Goal: Task Accomplishment & Management: Use online tool/utility

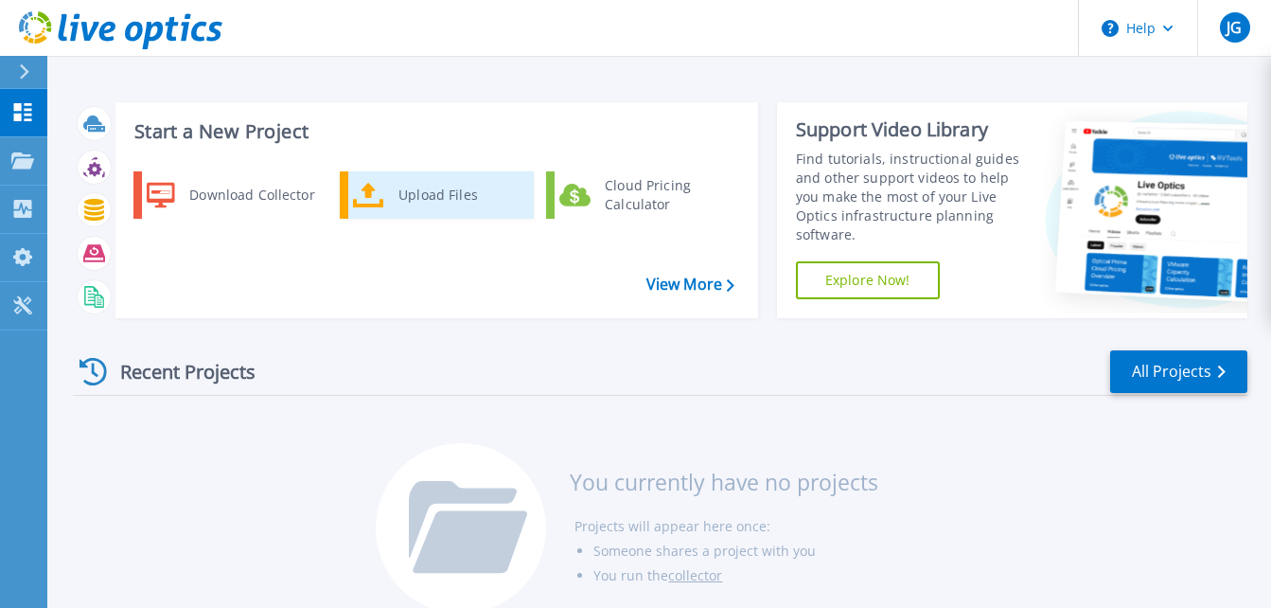
click at [407, 197] on div "Upload Files" at bounding box center [459, 195] width 140 height 38
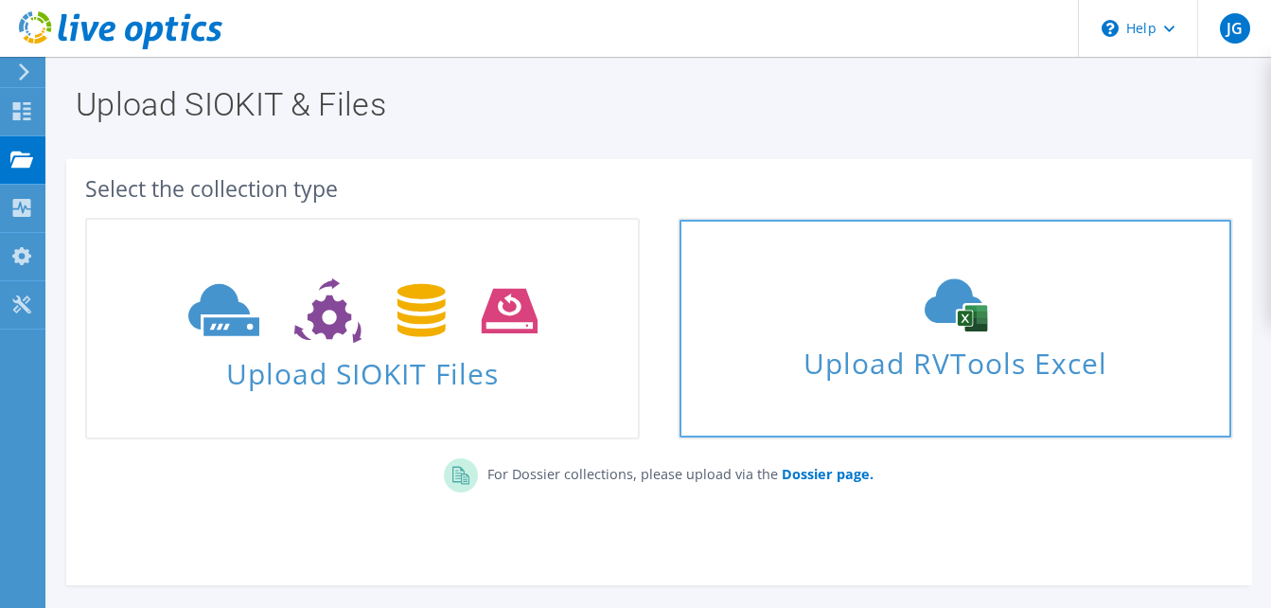
click at [840, 335] on div "Upload RVTools Excel" at bounding box center [955, 328] width 551 height 100
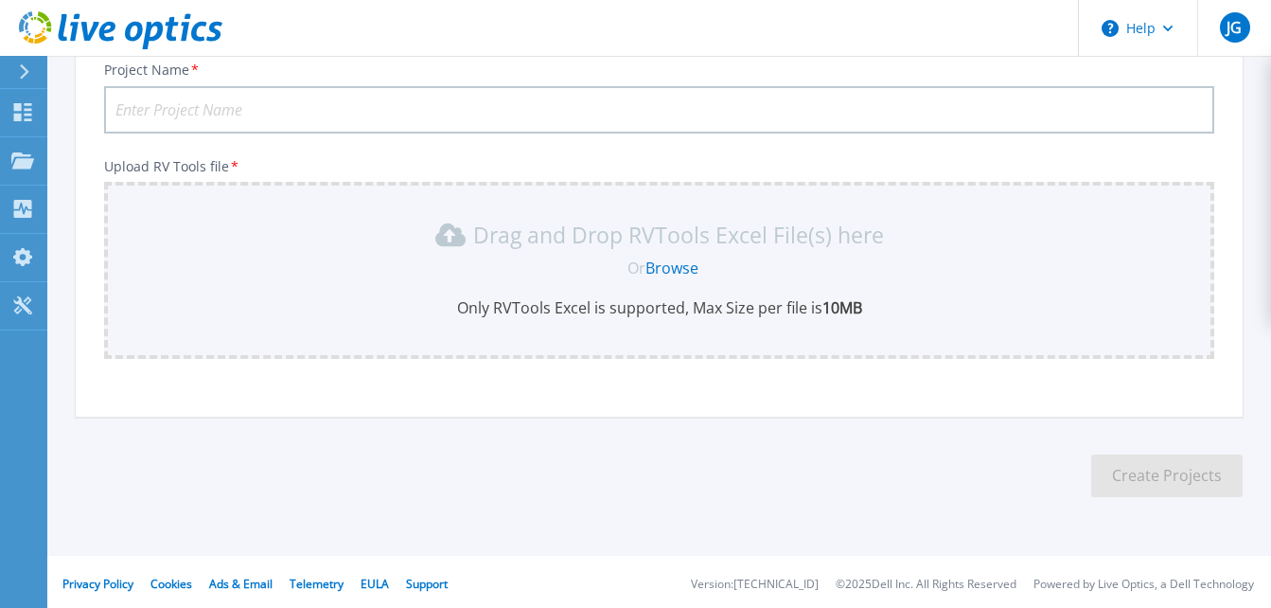
scroll to position [230, 0]
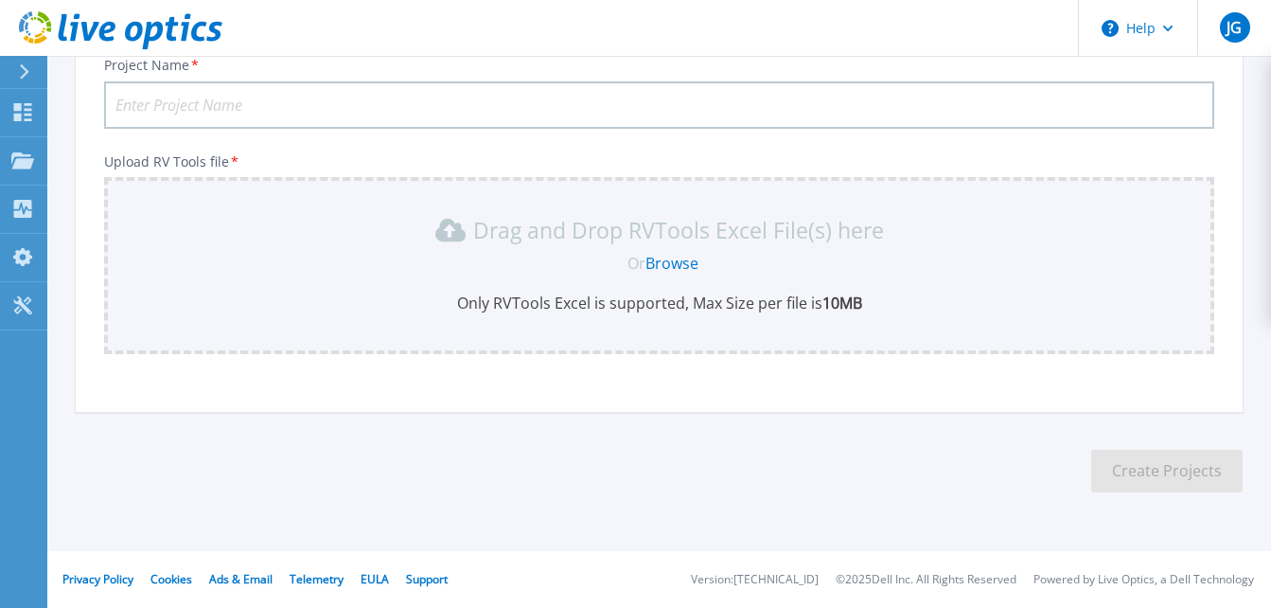
click at [674, 261] on link "Browse" at bounding box center [672, 263] width 53 height 21
click at [457, 230] on icon at bounding box center [449, 230] width 30 height 23
click at [674, 268] on link "Browse" at bounding box center [672, 263] width 53 height 21
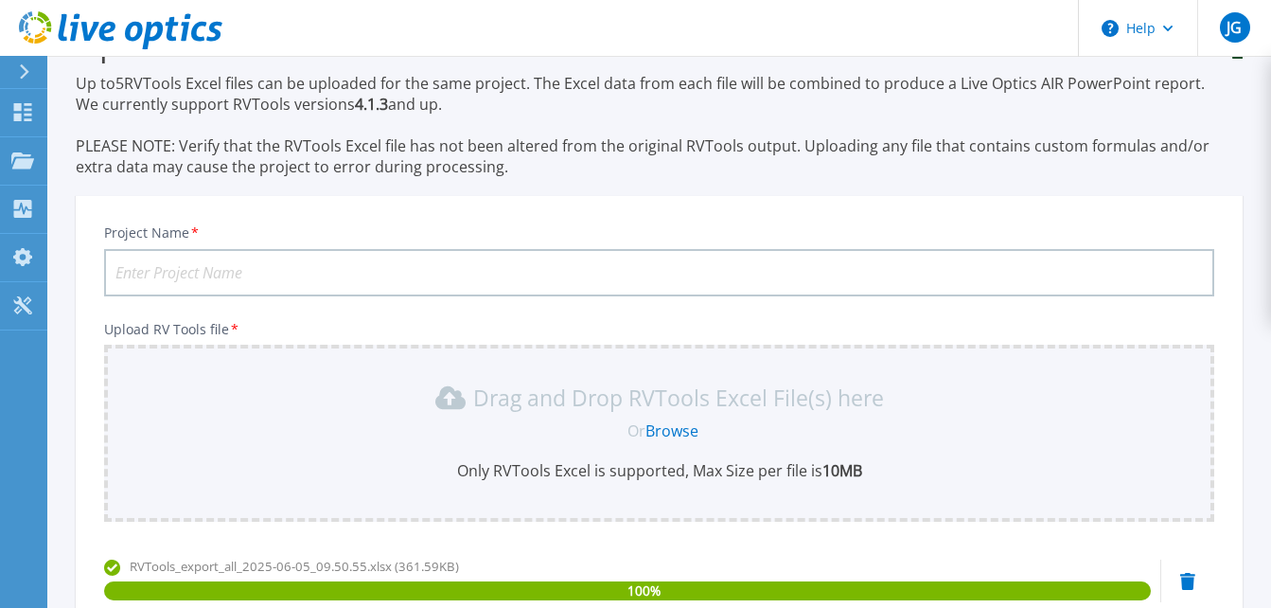
scroll to position [36, 0]
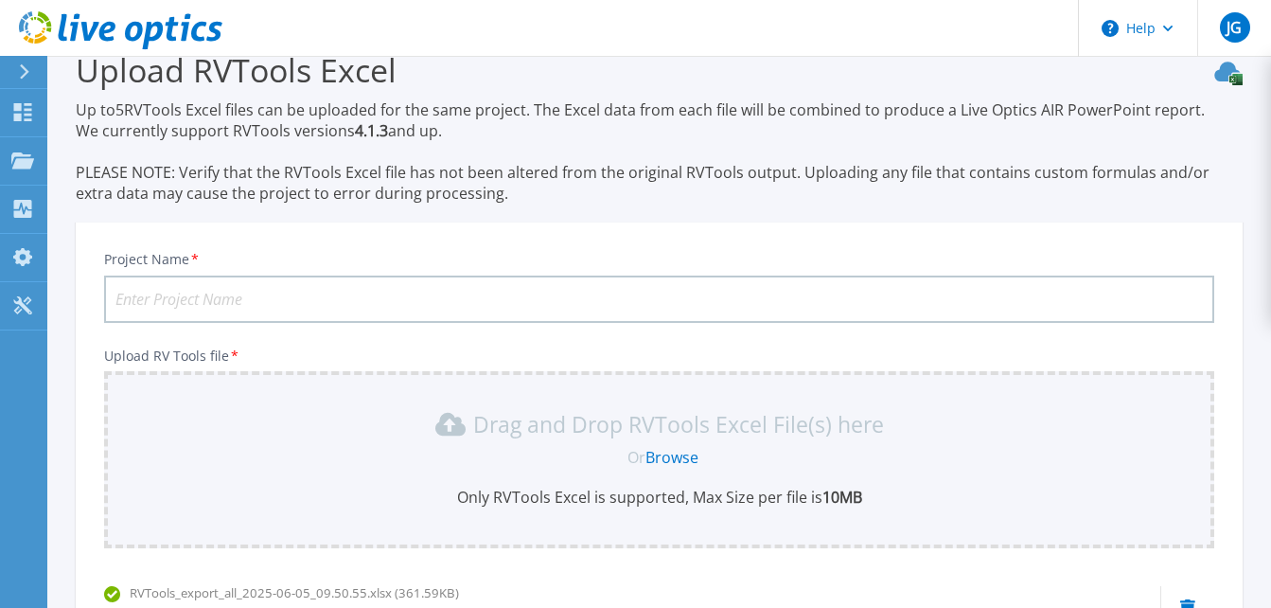
click at [293, 303] on input "Project Name *" at bounding box center [659, 298] width 1110 height 47
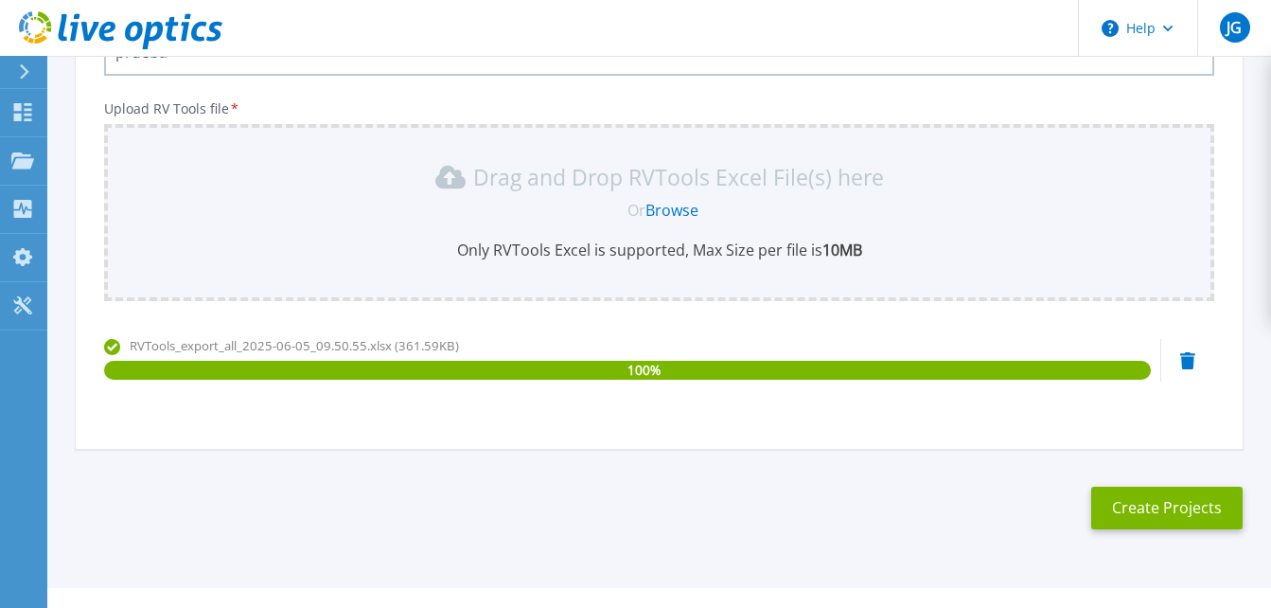
scroll to position [320, 0]
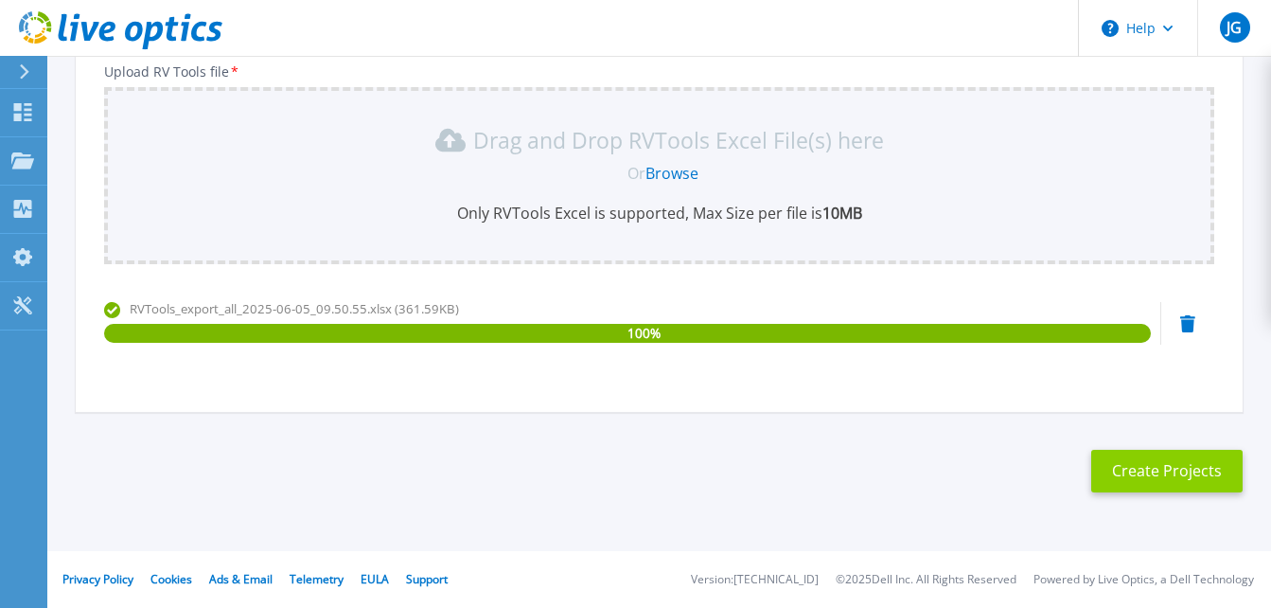
type input "prueba"
click at [1126, 468] on button "Create Projects" at bounding box center [1166, 471] width 151 height 43
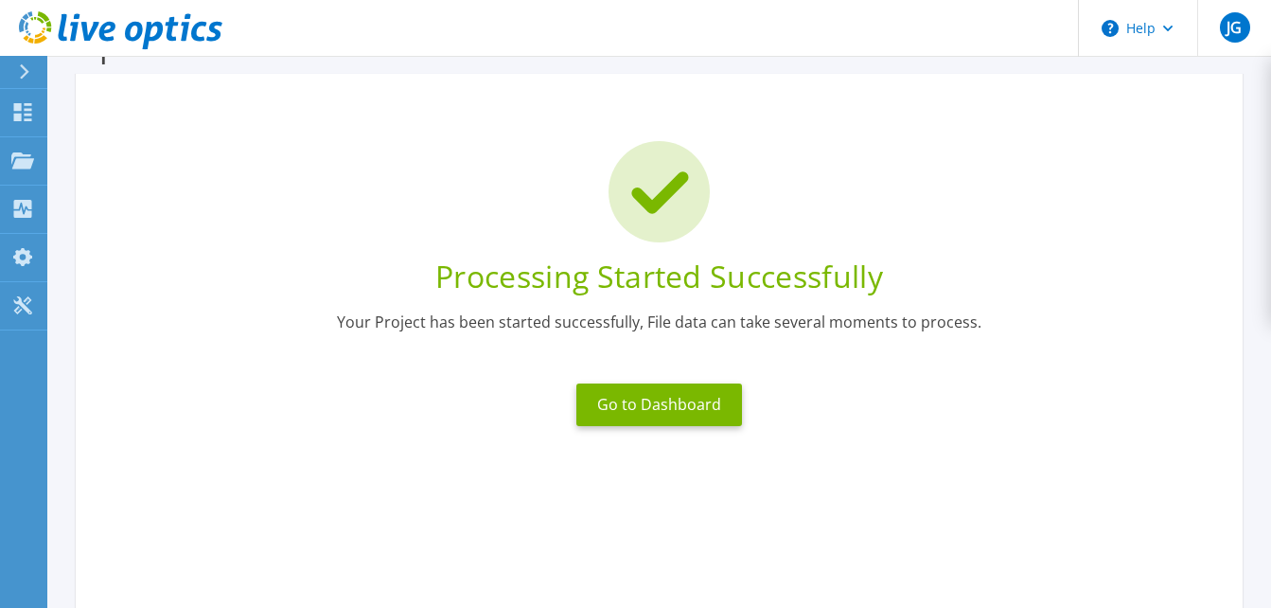
scroll to position [8, 0]
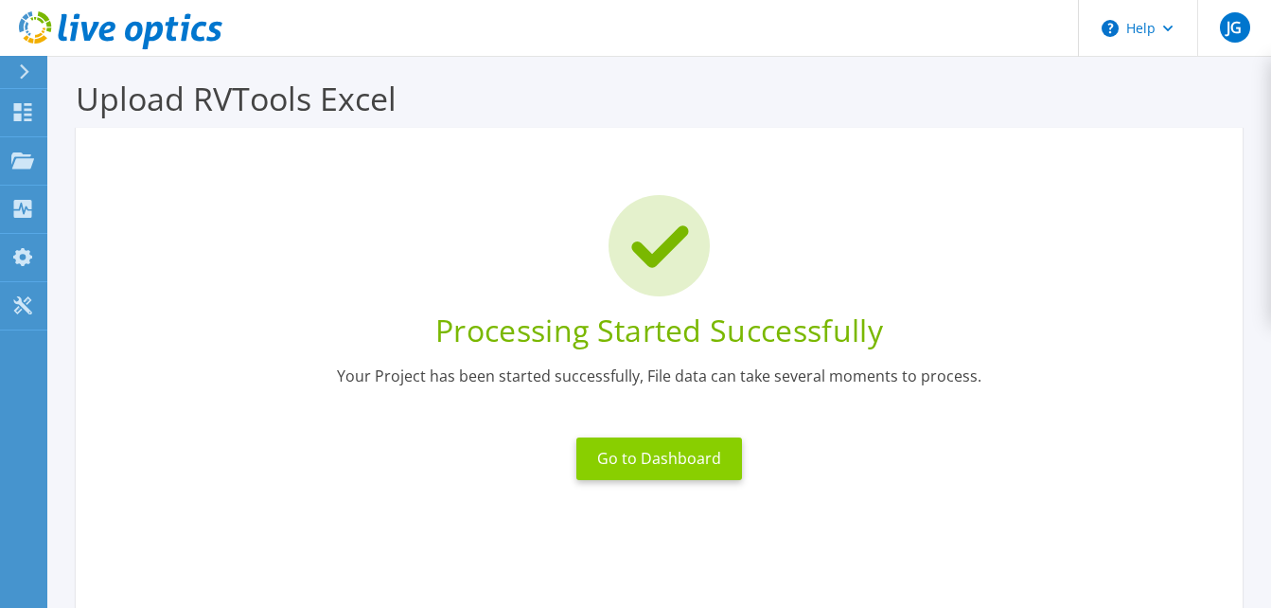
click at [647, 457] on button "Go to Dashboard" at bounding box center [659, 458] width 166 height 43
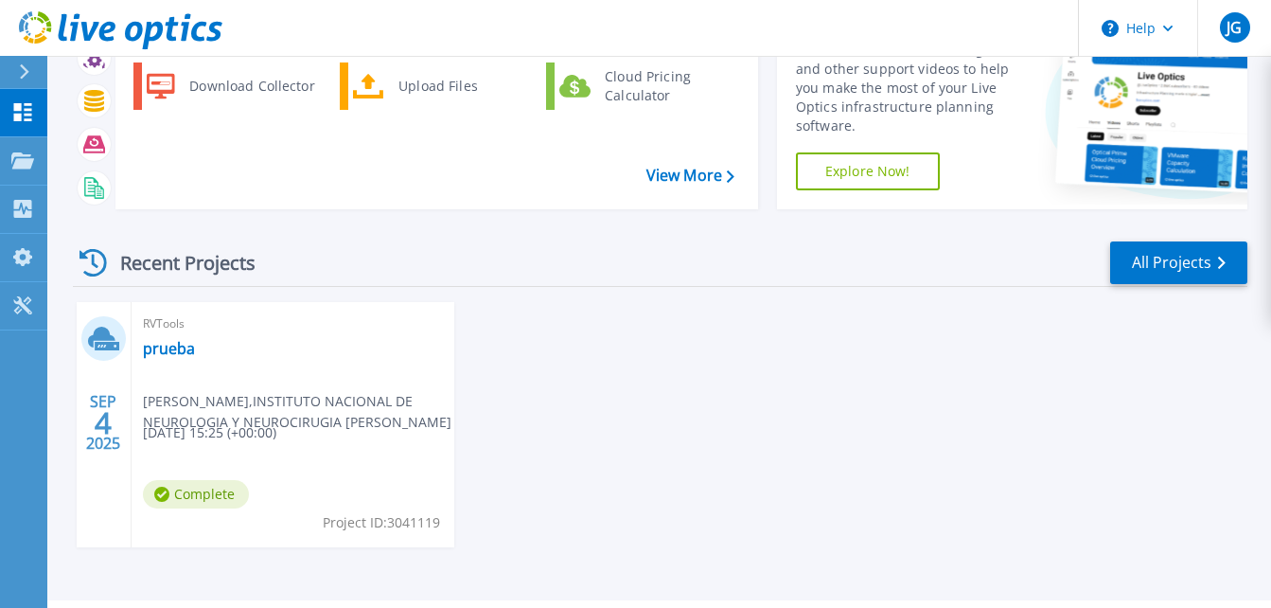
scroll to position [158, 0]
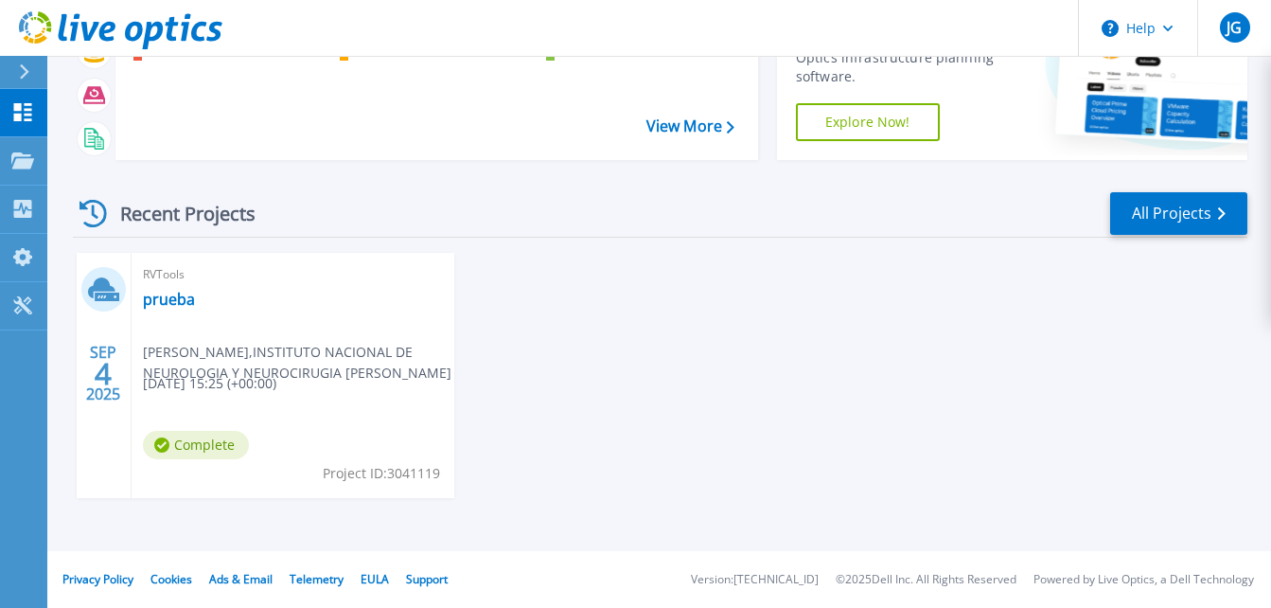
click at [317, 350] on span "jose garduno , INSTITUTO NACIONAL DE NEUROLOGIA Y NEUROCIRUGIA MANUEL VELASCO S…" at bounding box center [298, 363] width 311 height 42
click at [219, 383] on span "jose garduno , INSTITUTO NACIONAL DE NEUROLOGIA Y NEUROCIRUGIA MANUEL VELASCO S…" at bounding box center [298, 363] width 311 height 42
click at [281, 451] on div "RVTools prueba jose garduno , INSTITUTO NACIONAL DE NEUROLOGIA Y NEUROCIRUGIA M…" at bounding box center [293, 375] width 323 height 245
click at [172, 344] on span "jose garduno , INSTITUTO NACIONAL DE NEUROLOGIA Y NEUROCIRUGIA MANUEL VELASCO S…" at bounding box center [298, 363] width 311 height 42
click at [163, 300] on link "prueba" at bounding box center [169, 299] width 52 height 19
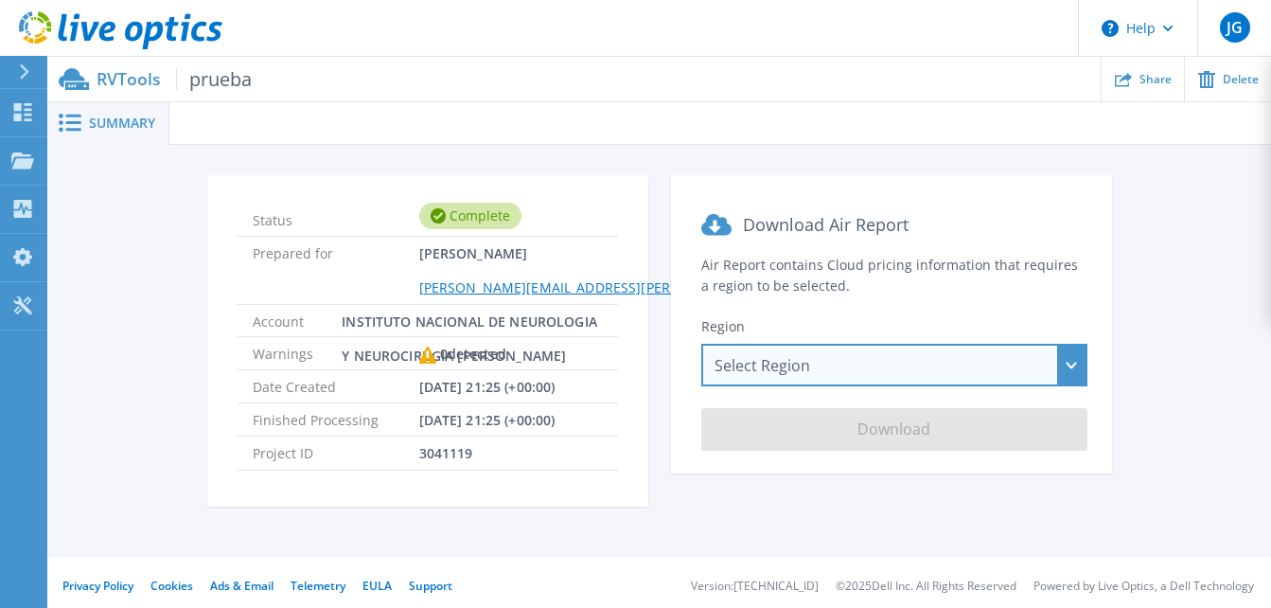
click at [1085, 363] on div "Select Region [GEOGRAPHIC_DATA] ([GEOGRAPHIC_DATA]) [GEOGRAPHIC_DATA] ([GEOGRAP…" at bounding box center [894, 365] width 386 height 43
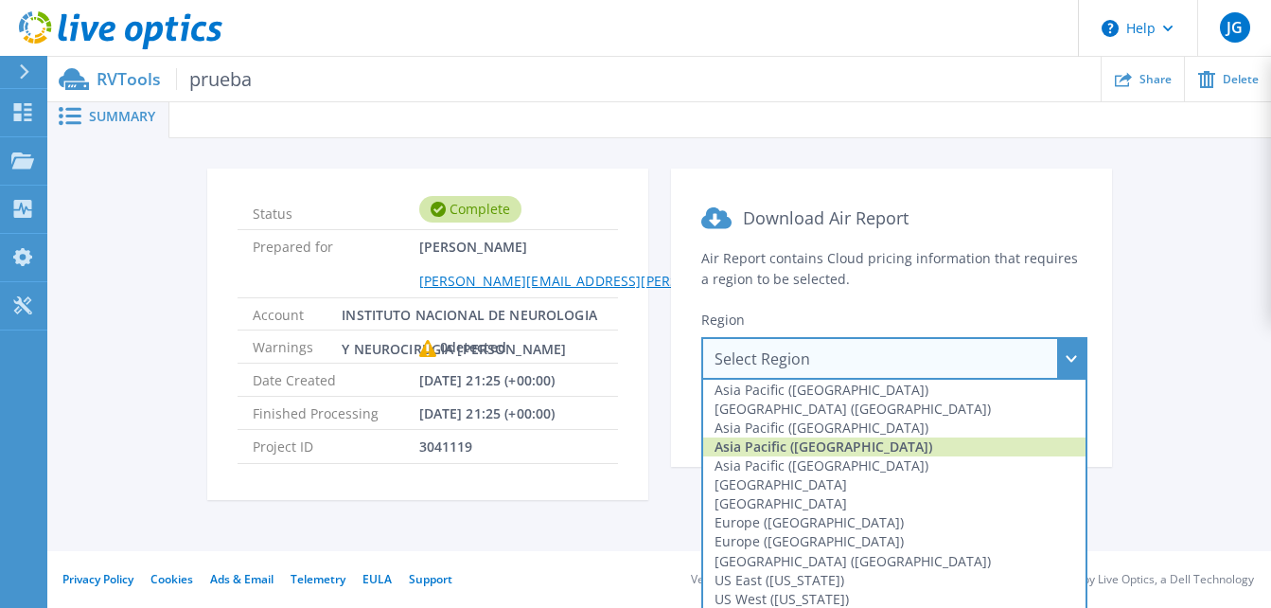
scroll to position [9, 0]
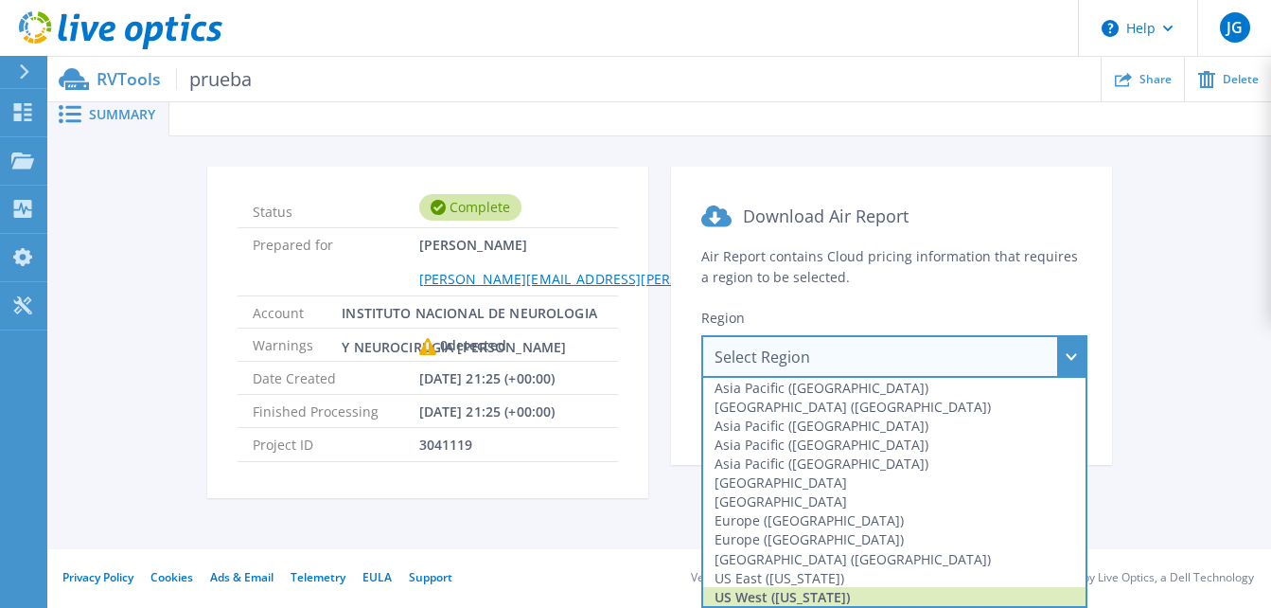
click at [827, 591] on div "US West ([US_STATE])" at bounding box center [894, 596] width 382 height 19
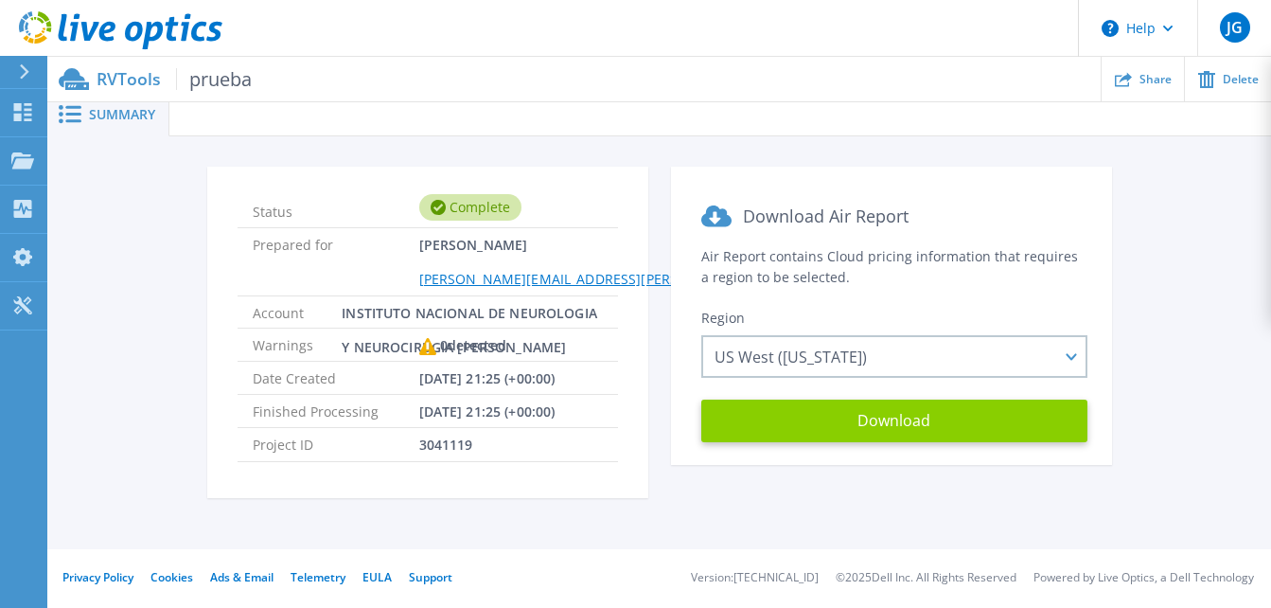
click at [864, 420] on button "Download" at bounding box center [894, 420] width 386 height 43
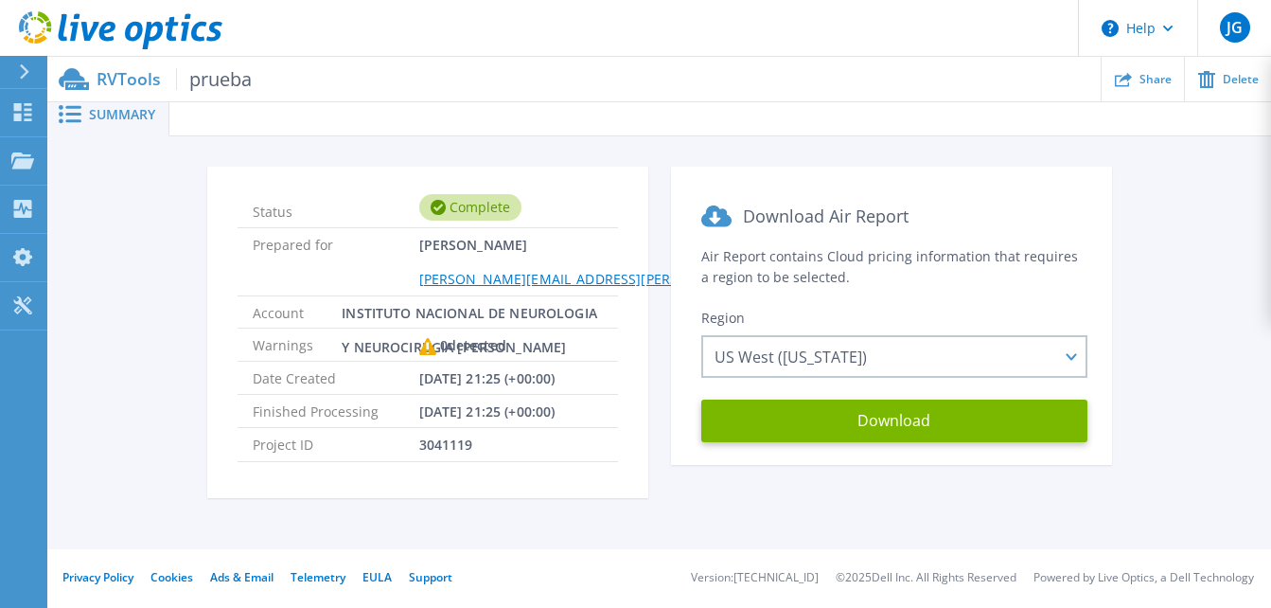
click at [113, 111] on span "Summary" at bounding box center [122, 114] width 66 height 13
click at [21, 102] on div at bounding box center [22, 112] width 23 height 20
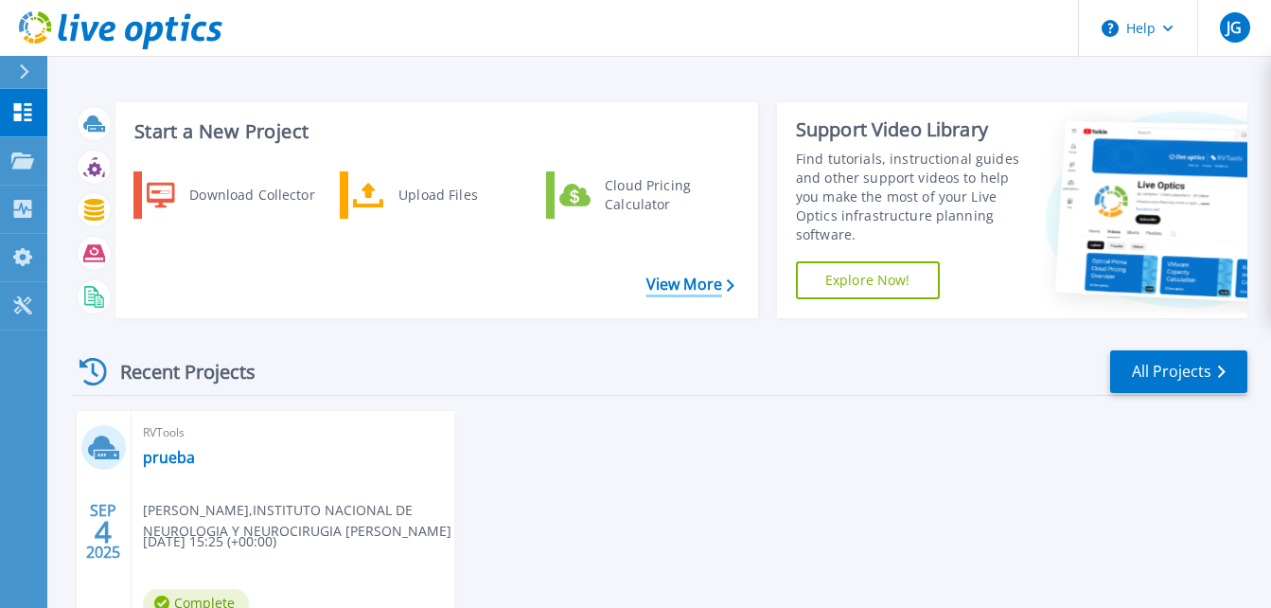
click at [676, 292] on link "View More" at bounding box center [690, 284] width 88 height 18
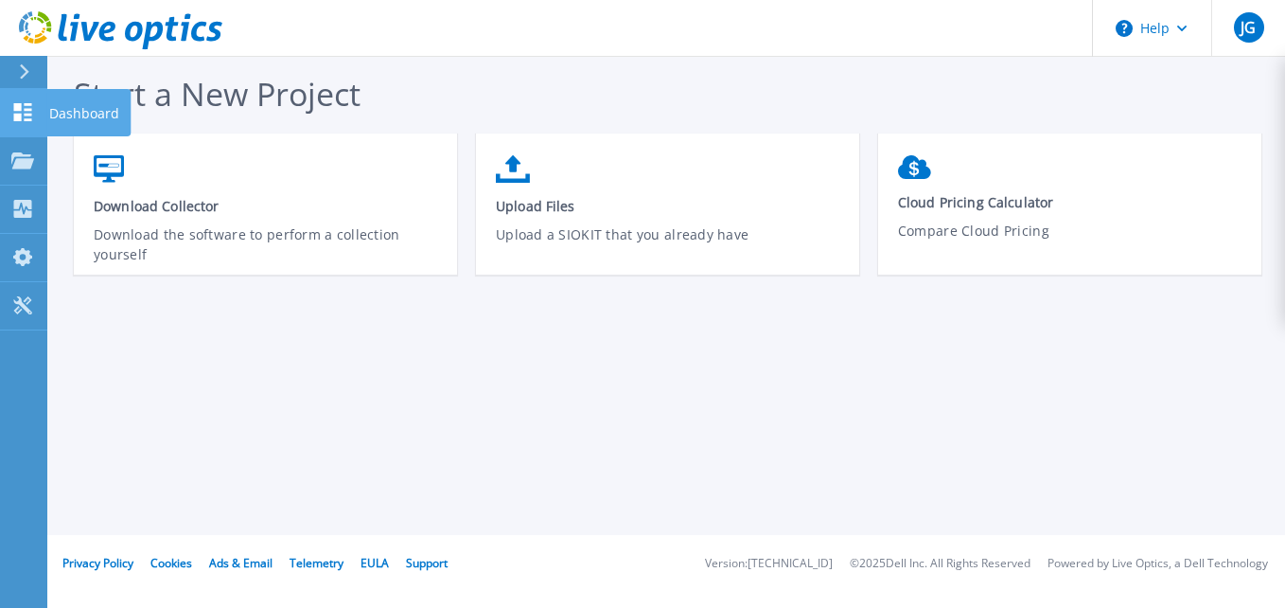
click at [14, 114] on icon at bounding box center [23, 112] width 18 height 18
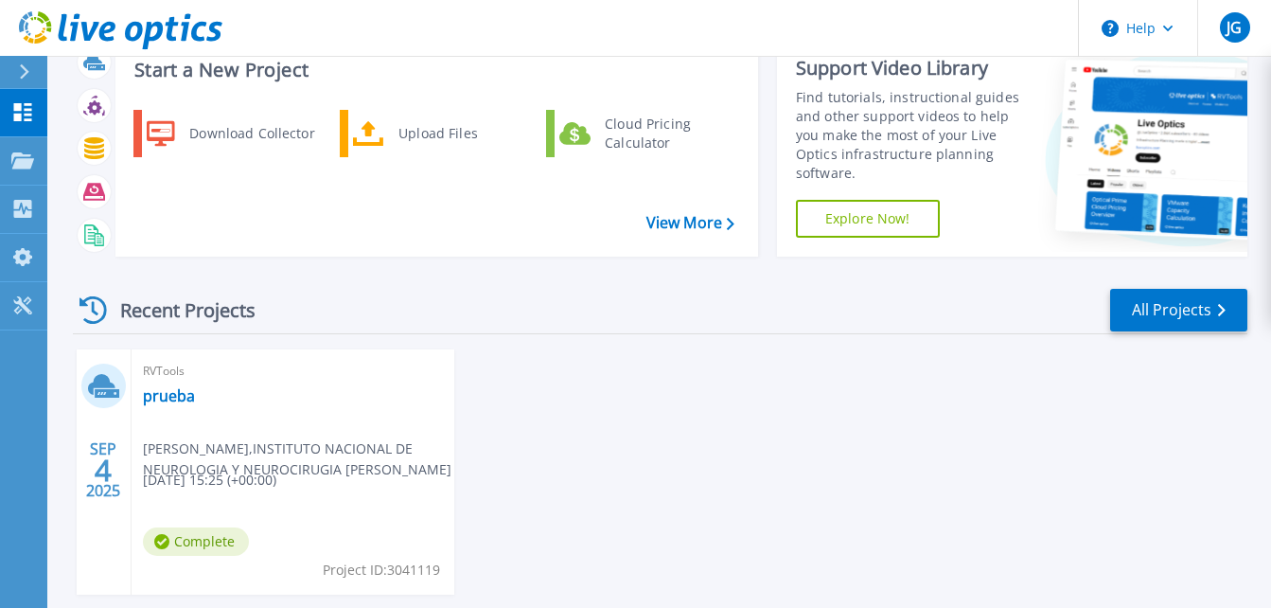
scroll to position [95, 0]
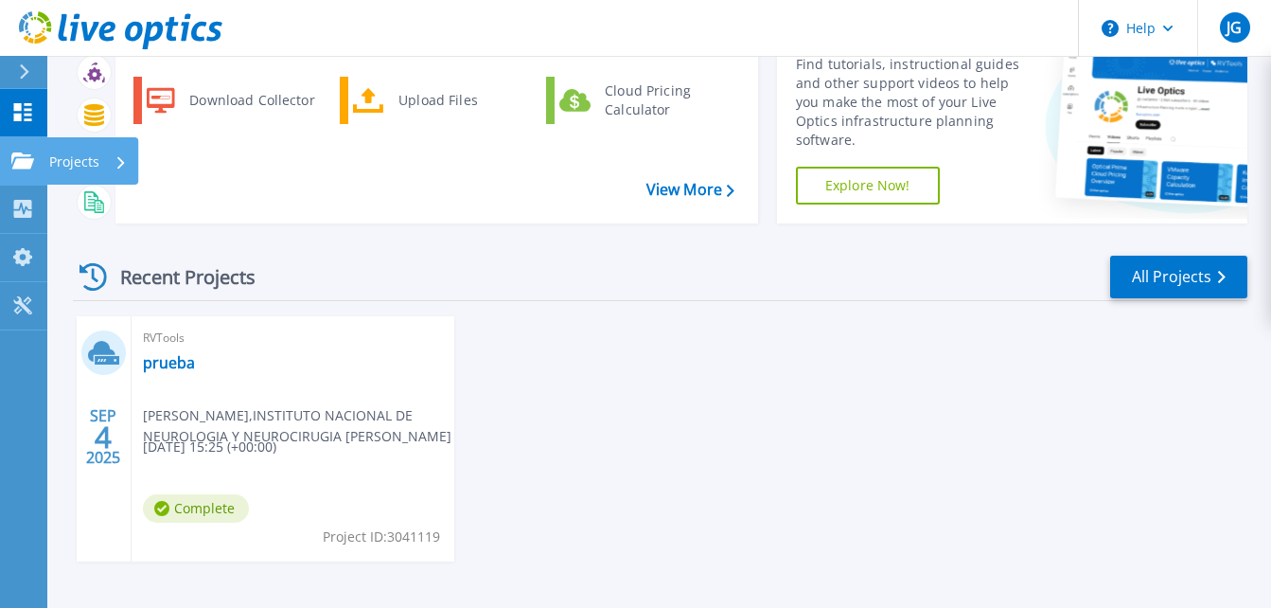
click at [14, 150] on link "Projects Projects" at bounding box center [23, 161] width 47 height 48
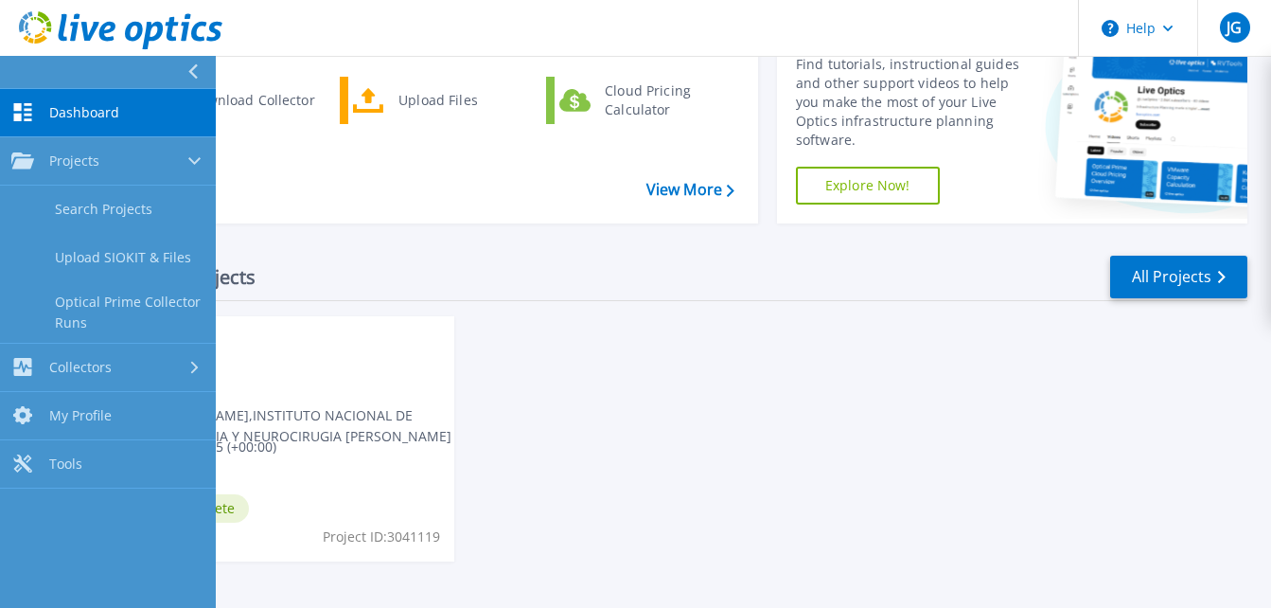
drag, startPoint x: 417, startPoint y: 411, endPoint x: 313, endPoint y: 430, distance: 105.8
click at [415, 413] on span "jose garduno , INSTITUTO NACIONAL DE NEUROLOGIA Y NEUROCIRUGIA MANUEL VELASCO S…" at bounding box center [298, 426] width 311 height 42
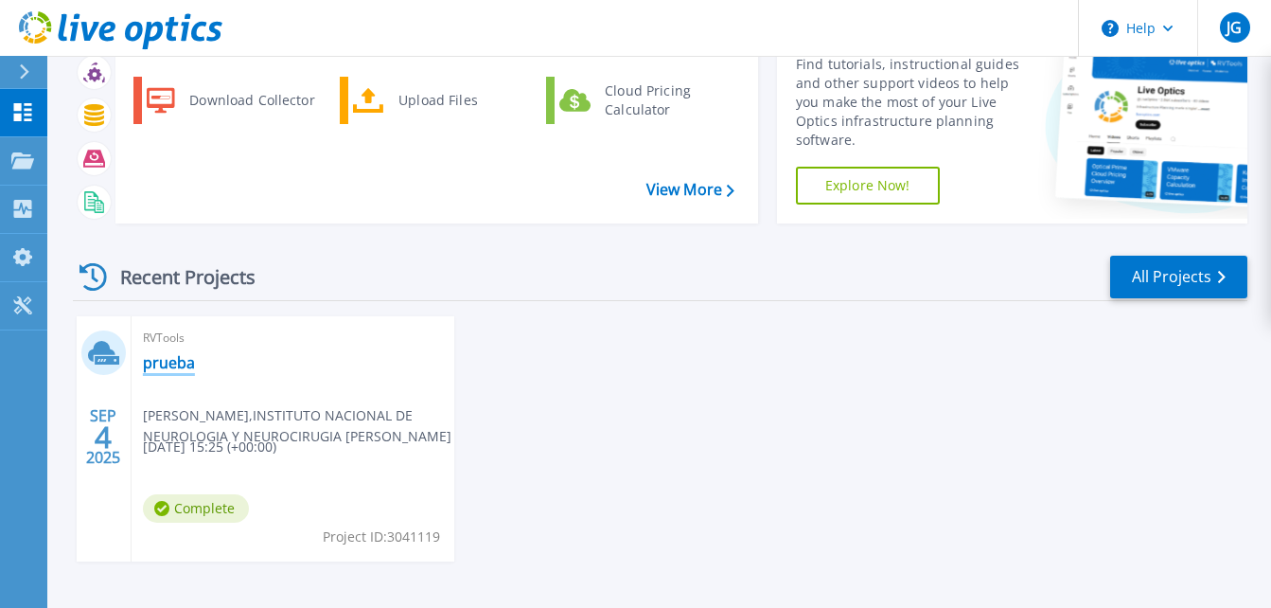
click at [157, 355] on link "prueba" at bounding box center [169, 362] width 52 height 19
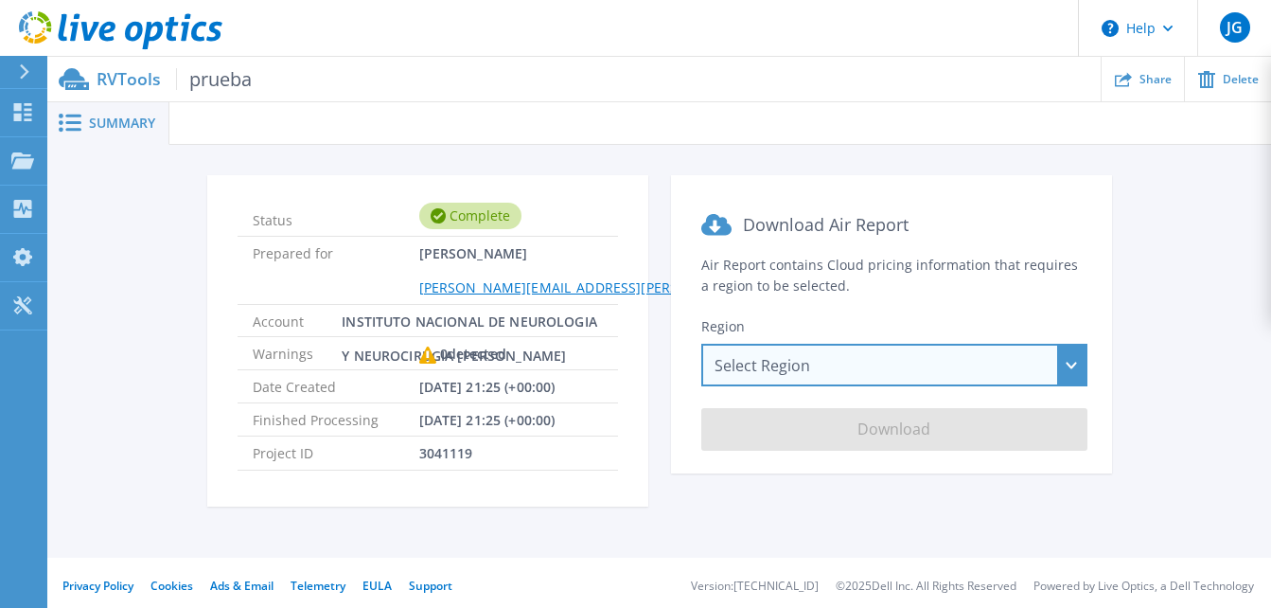
click at [1075, 363] on div "Select Region Asia Pacific (Hong Kong) Asia Pacific (Mumbai) Asia Pacific (Seou…" at bounding box center [894, 365] width 386 height 43
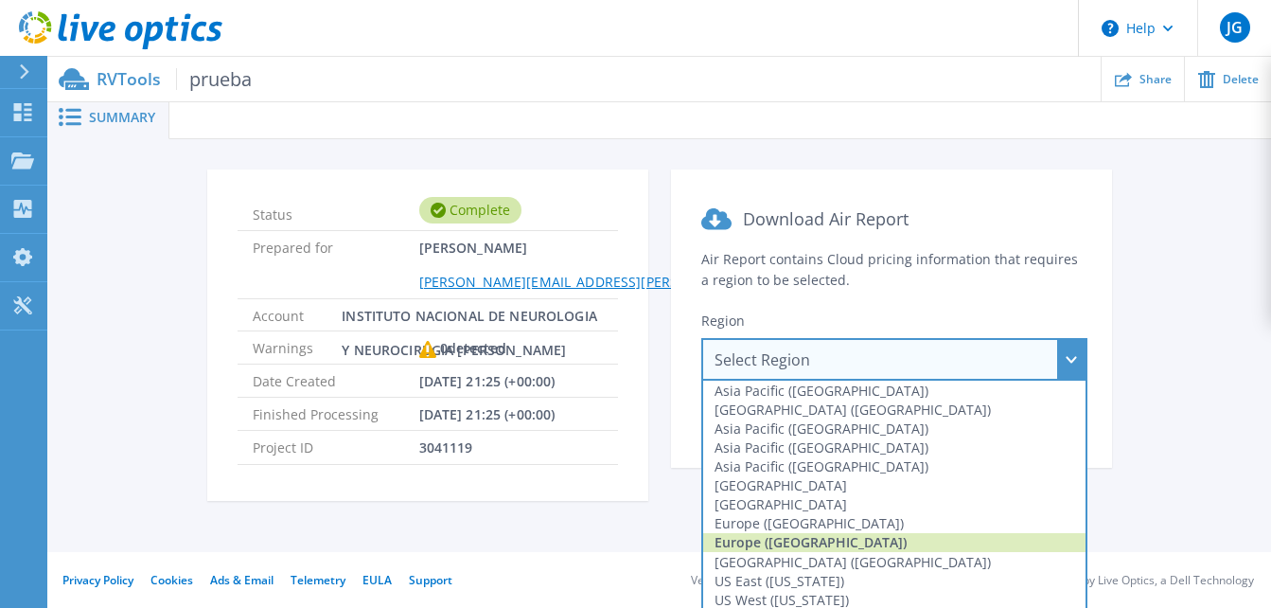
scroll to position [9, 0]
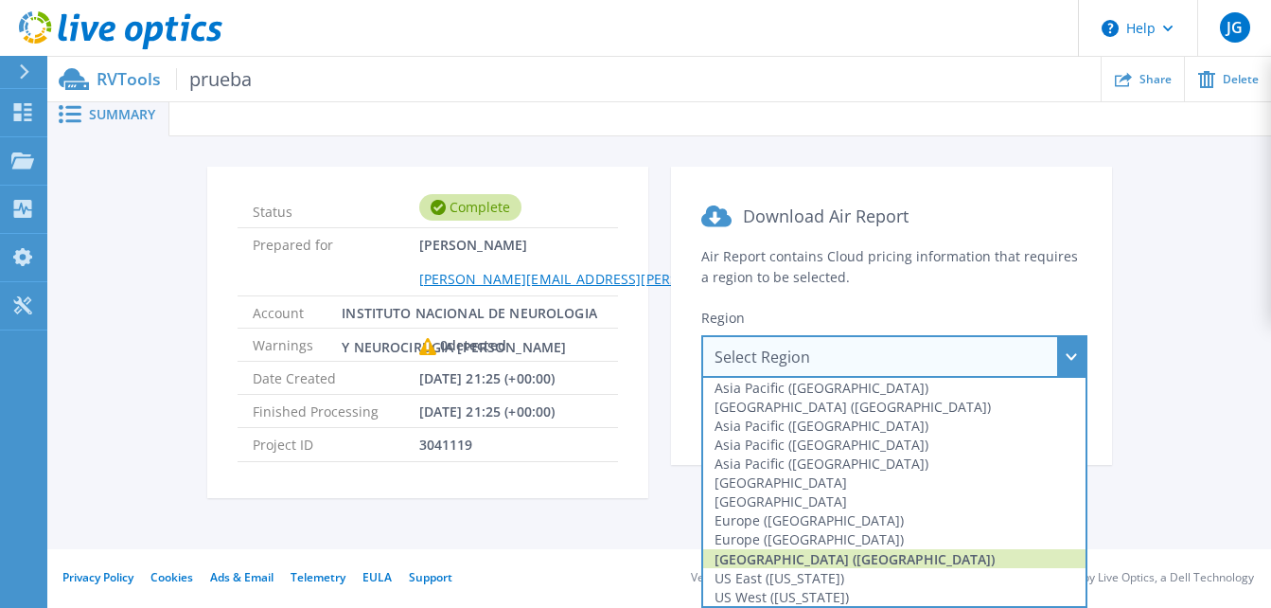
click at [852, 557] on div "South America (Sao Paulo)" at bounding box center [894, 558] width 382 height 19
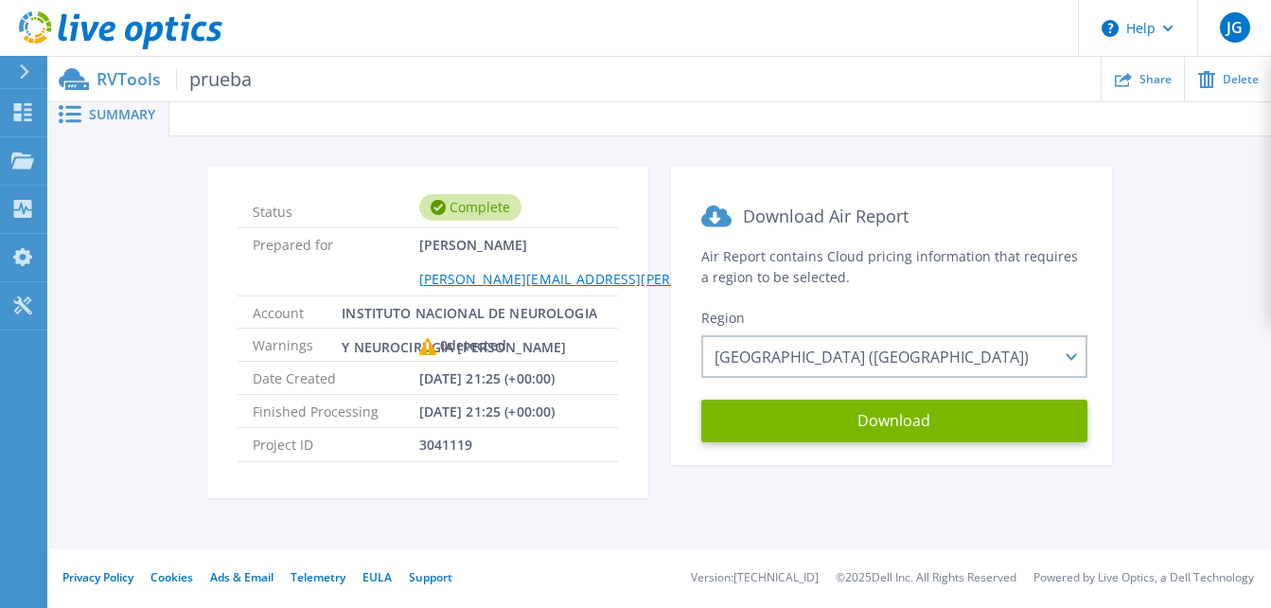
click at [869, 446] on section "Download Air Report Air Report contains Cloud pricing information that requires…" at bounding box center [891, 316] width 441 height 298
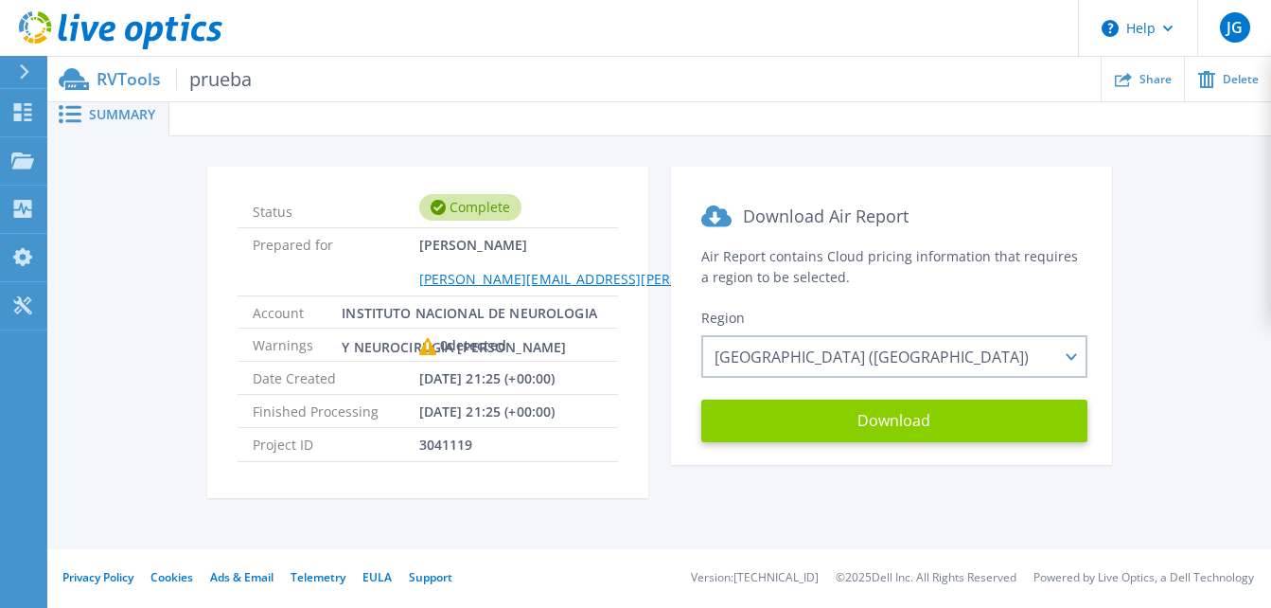
click at [867, 433] on button "Download" at bounding box center [894, 420] width 386 height 43
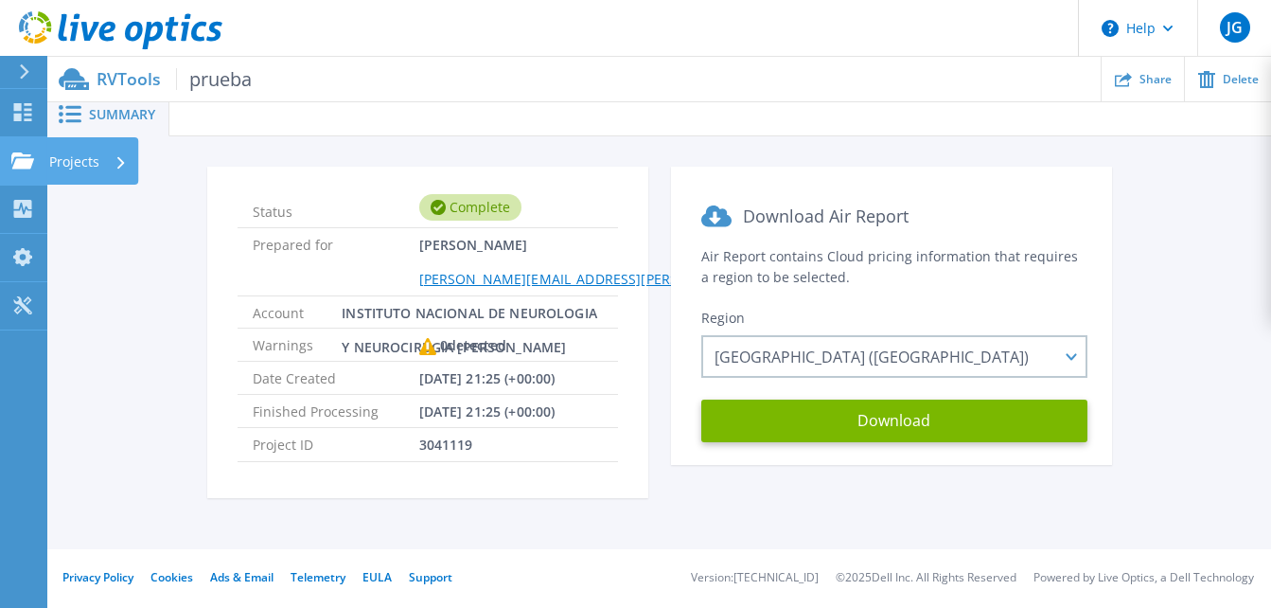
click at [26, 163] on icon at bounding box center [22, 160] width 23 height 16
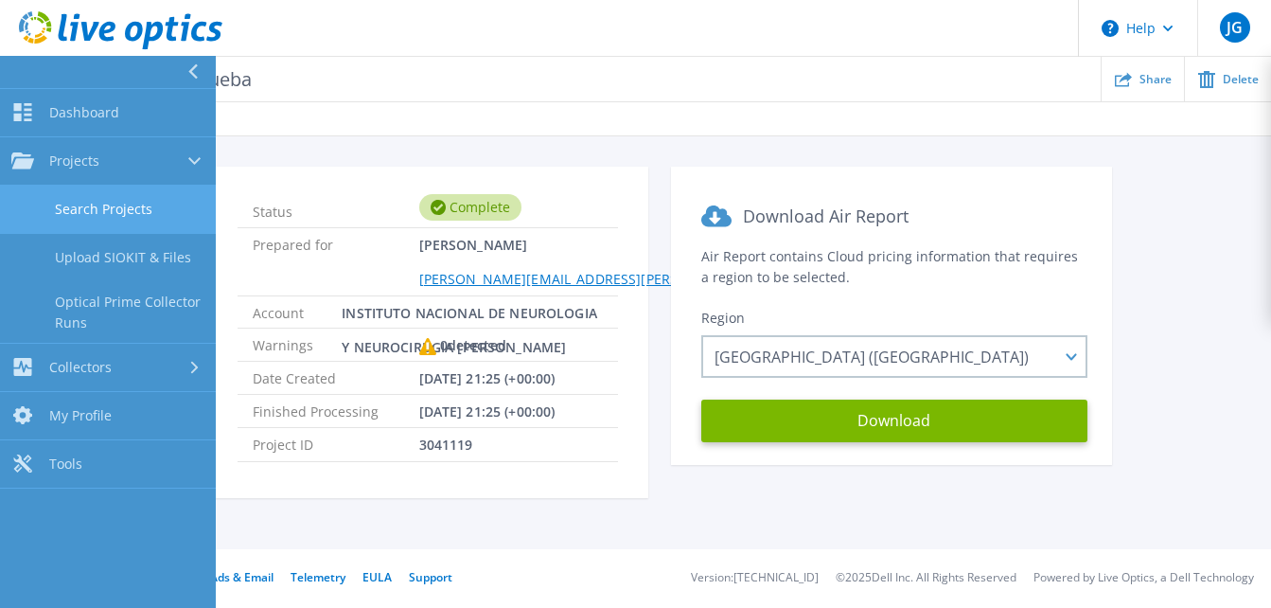
click at [79, 194] on link "Search Projects" at bounding box center [108, 210] width 216 height 48
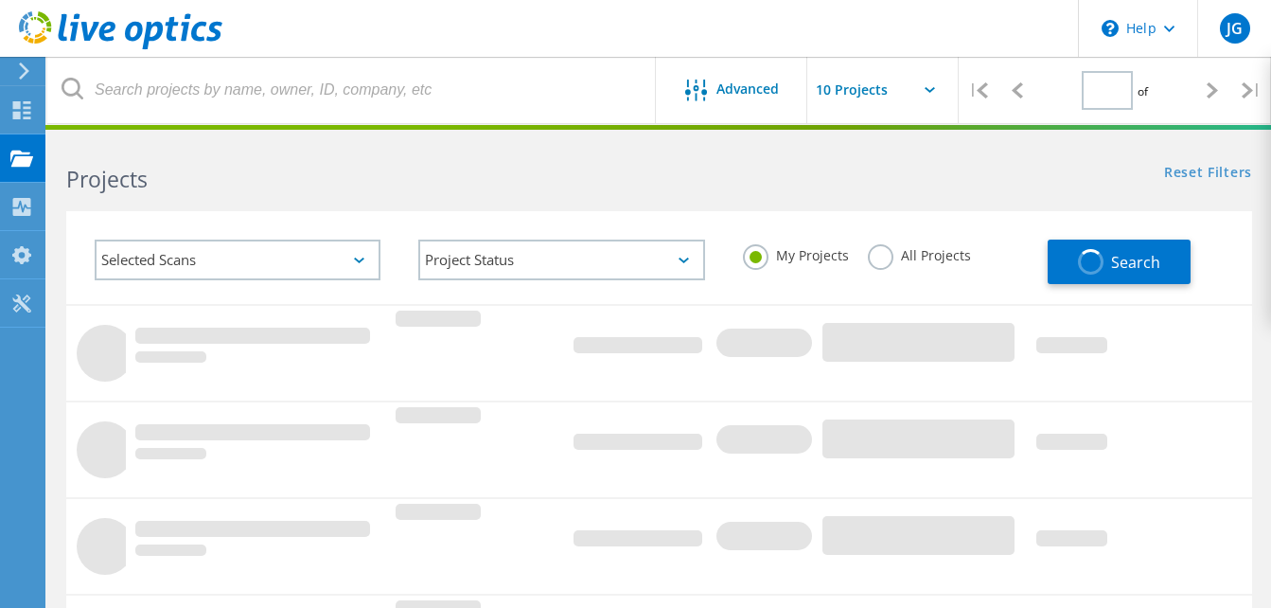
type input "1"
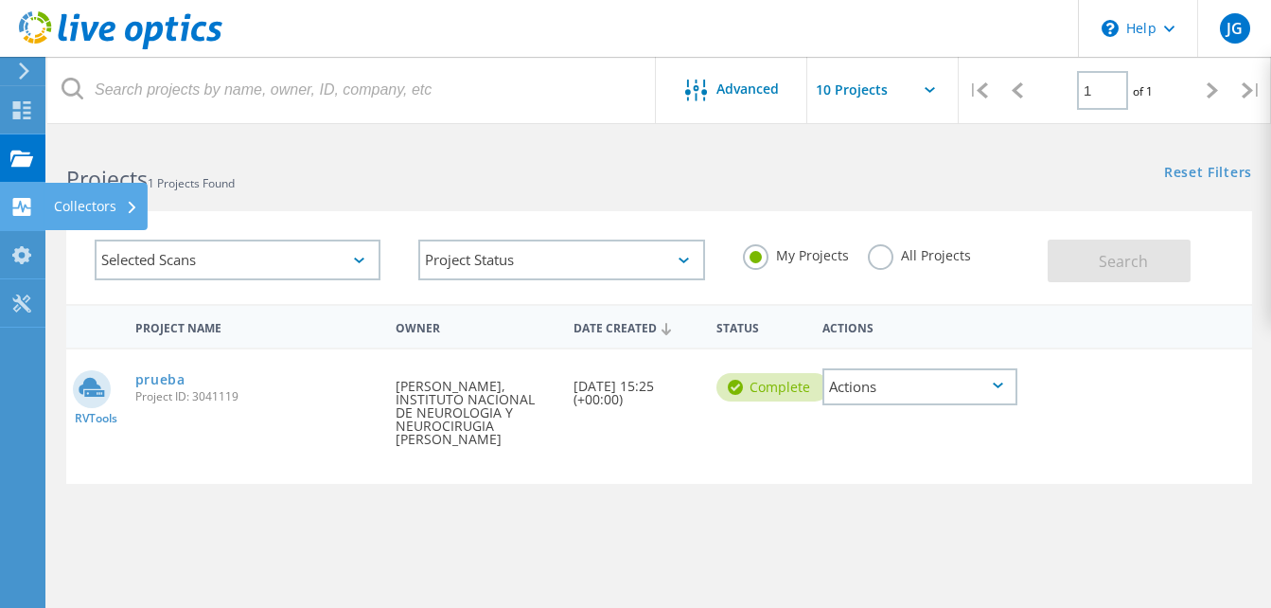
click at [12, 212] on icon at bounding box center [21, 207] width 23 height 18
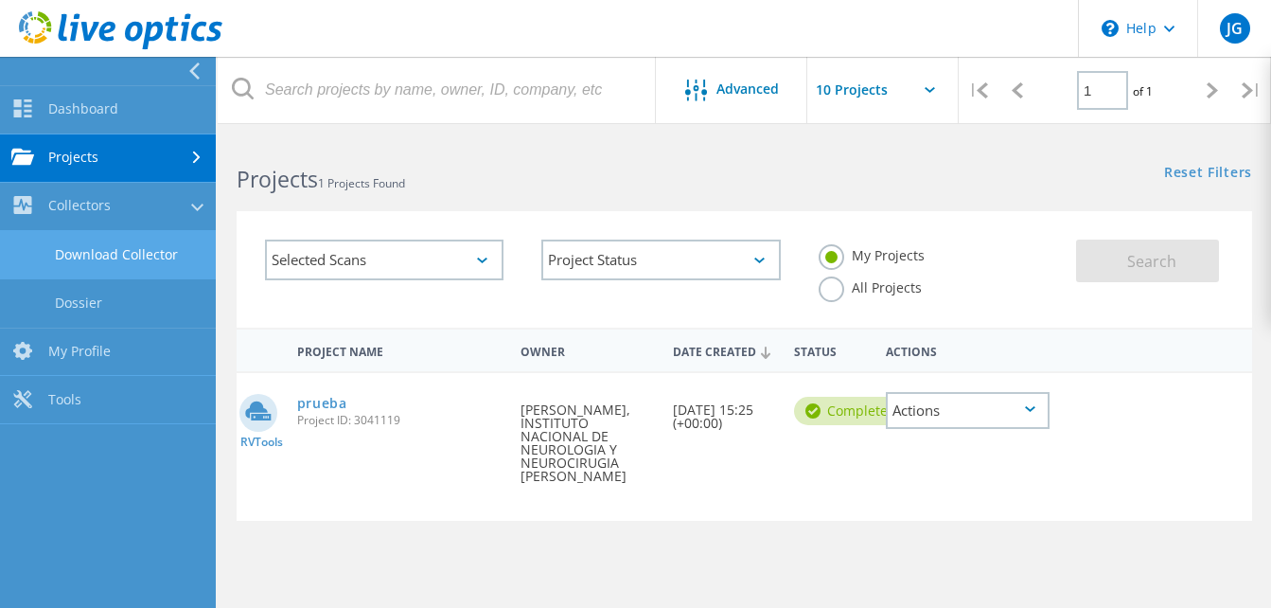
click at [61, 239] on link "Download Collector" at bounding box center [108, 255] width 216 height 48
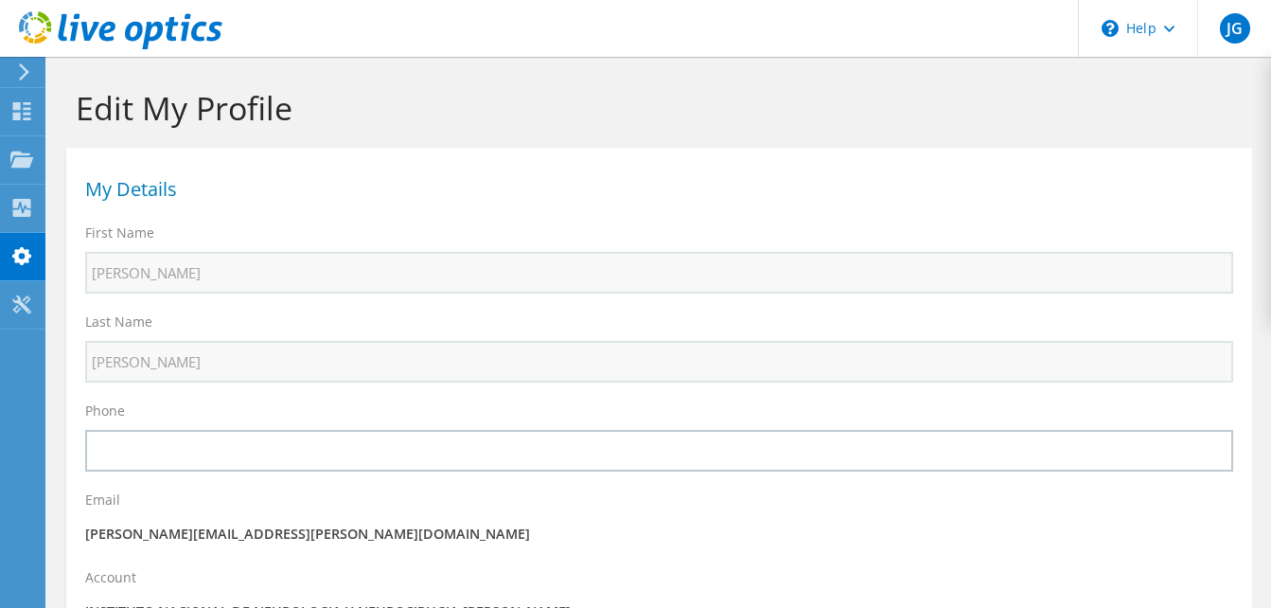
select select "151"
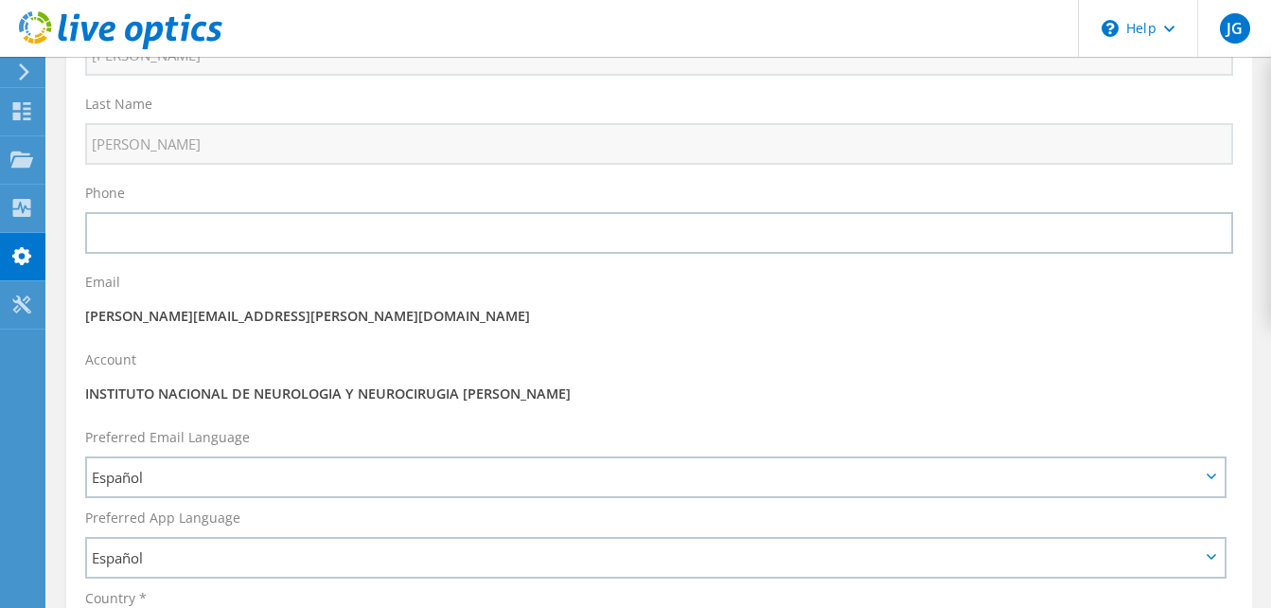
scroll to position [231, 0]
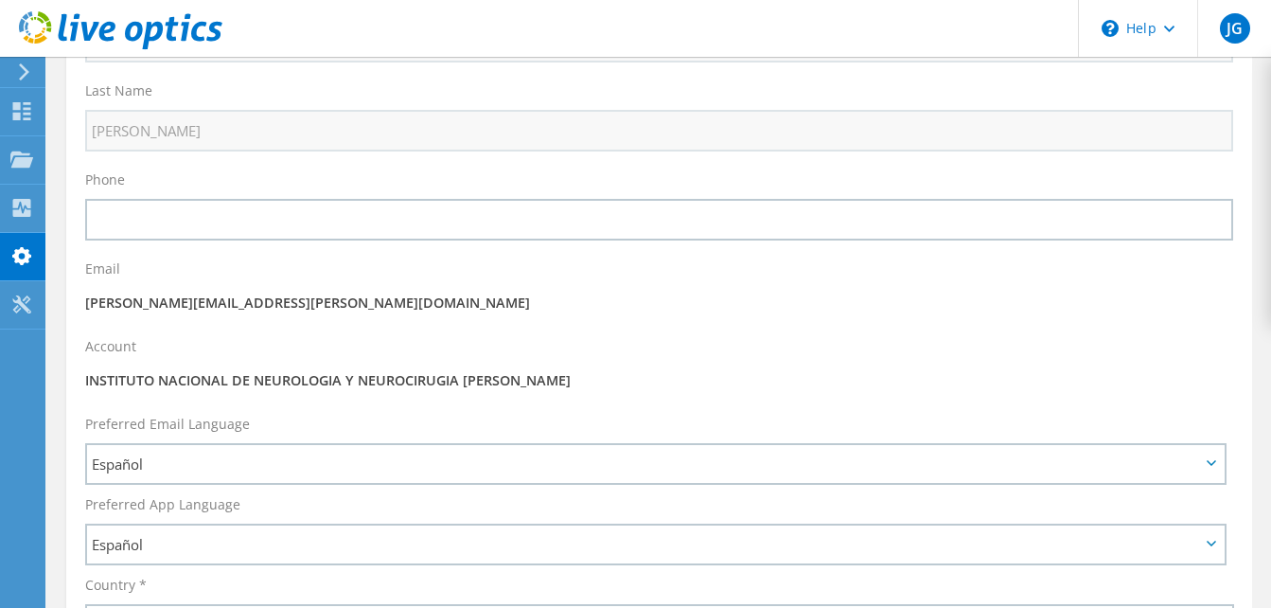
click at [169, 376] on p "INSTITUTO NACIONAL DE NEUROLOGIA Y NEUROCIRUGIA [PERSON_NAME]" at bounding box center [659, 380] width 1148 height 21
click at [378, 367] on div "Account INSTITUTO NACIONAL DE NEUROLOGIA Y NEUROCIRUGIA MANUEL VELASCO SUAREZ" at bounding box center [659, 366] width 1186 height 78
click at [640, 377] on div "Account INSTITUTO NACIONAL DE NEUROLOGIA Y NEUROCIRUGIA MANUEL VELASCO SUAREZ" at bounding box center [659, 366] width 1186 height 78
click at [633, 379] on p "INSTITUTO NACIONAL DE NEUROLOGIA Y NEUROCIRUGIA [PERSON_NAME]" at bounding box center [659, 380] width 1148 height 21
click at [405, 345] on div "Account INSTITUTO NACIONAL DE NEUROLOGIA Y NEUROCIRUGIA MANUEL VELASCO SUAREZ" at bounding box center [659, 366] width 1186 height 78
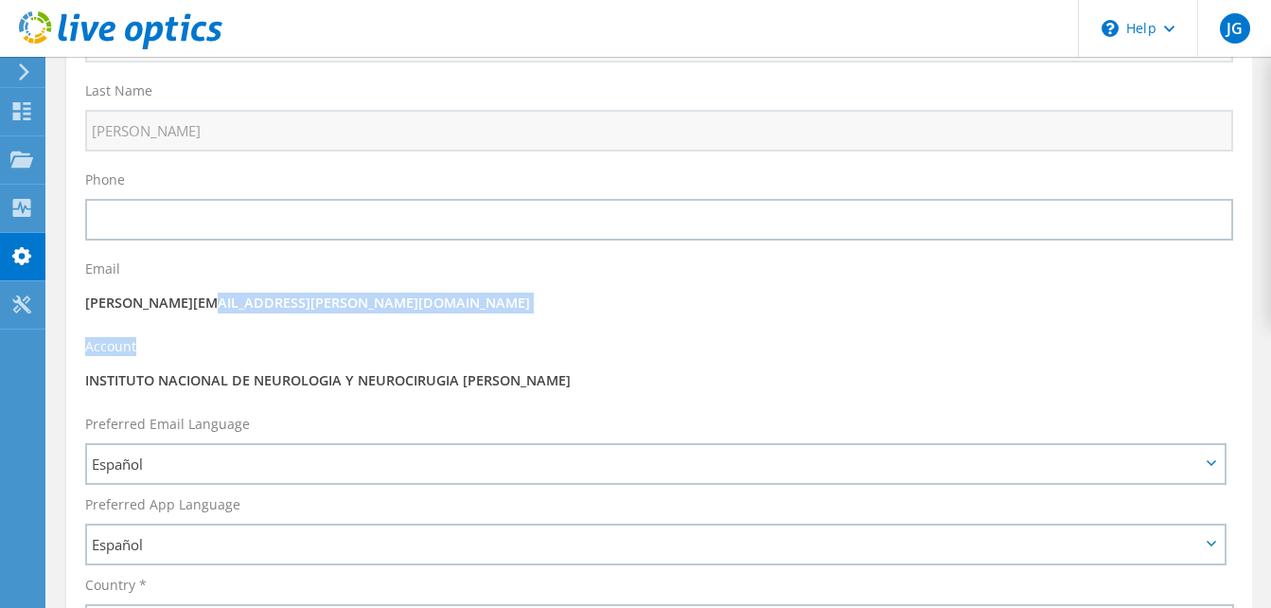
drag, startPoint x: 159, startPoint y: 331, endPoint x: 132, endPoint y: 339, distance: 28.5
click at [135, 337] on div "First Name jose Last Name garduno Phone Email" at bounding box center [659, 194] width 1186 height 422
drag, startPoint x: 132, startPoint y: 339, endPoint x: 271, endPoint y: 273, distance: 154.1
click at [327, 273] on div "Email daniel.garduno@conecta-net.com.mx" at bounding box center [659, 289] width 1186 height 78
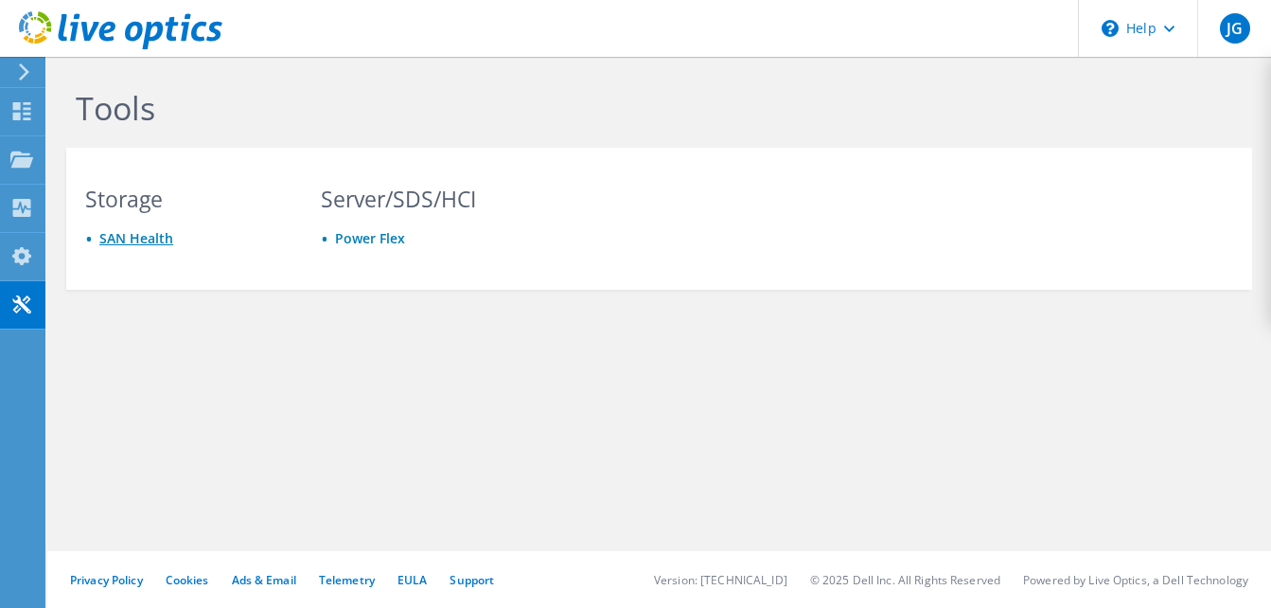
click at [140, 236] on link "SAN Health" at bounding box center [136, 238] width 74 height 18
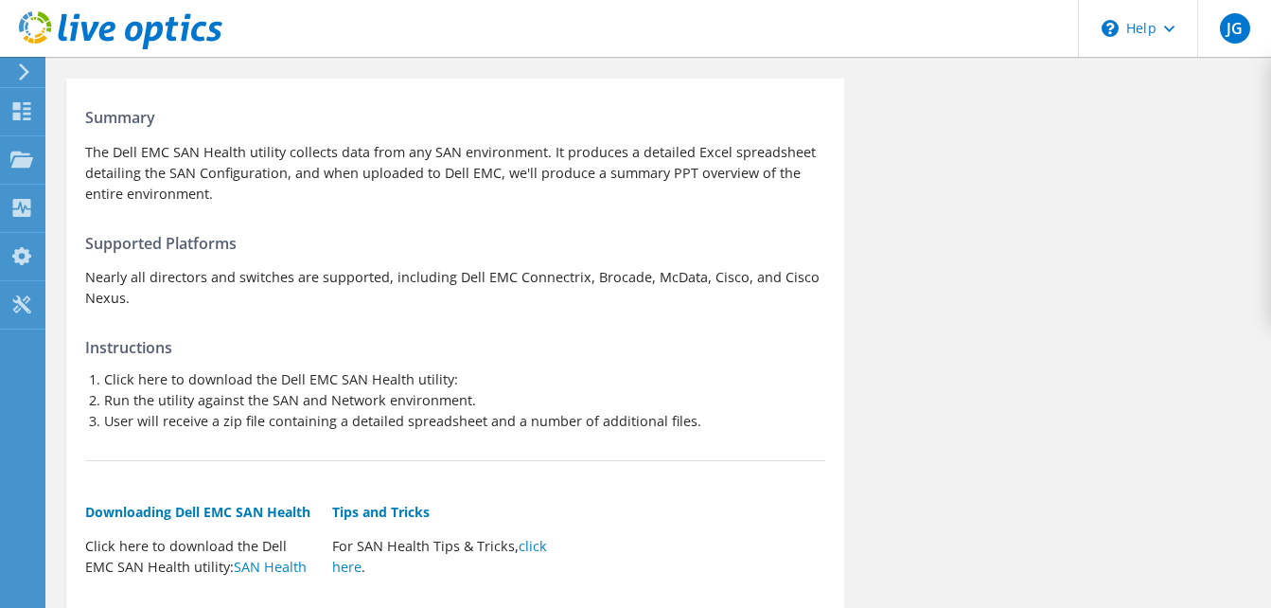
scroll to position [242, 0]
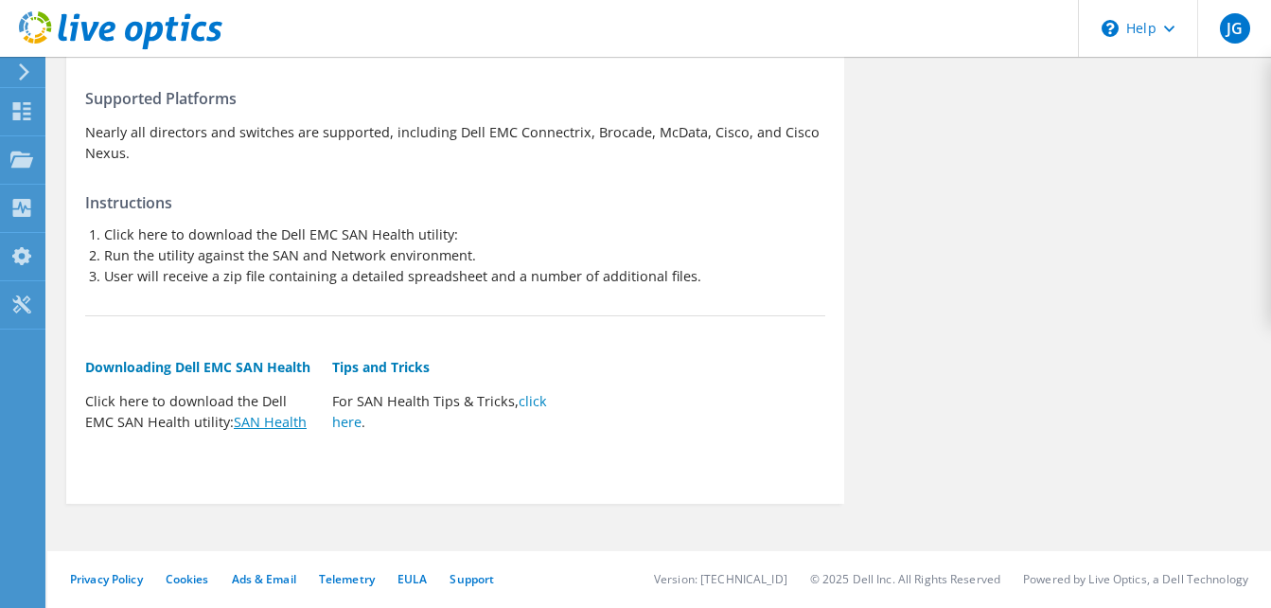
click at [271, 423] on link "SAN Health" at bounding box center [270, 422] width 73 height 18
click at [838, 414] on div "Summary The Dell EMC SAN Health utility collects data from any SAN environment.…" at bounding box center [455, 213] width 778 height 541
click at [30, 311] on use at bounding box center [21, 304] width 18 height 18
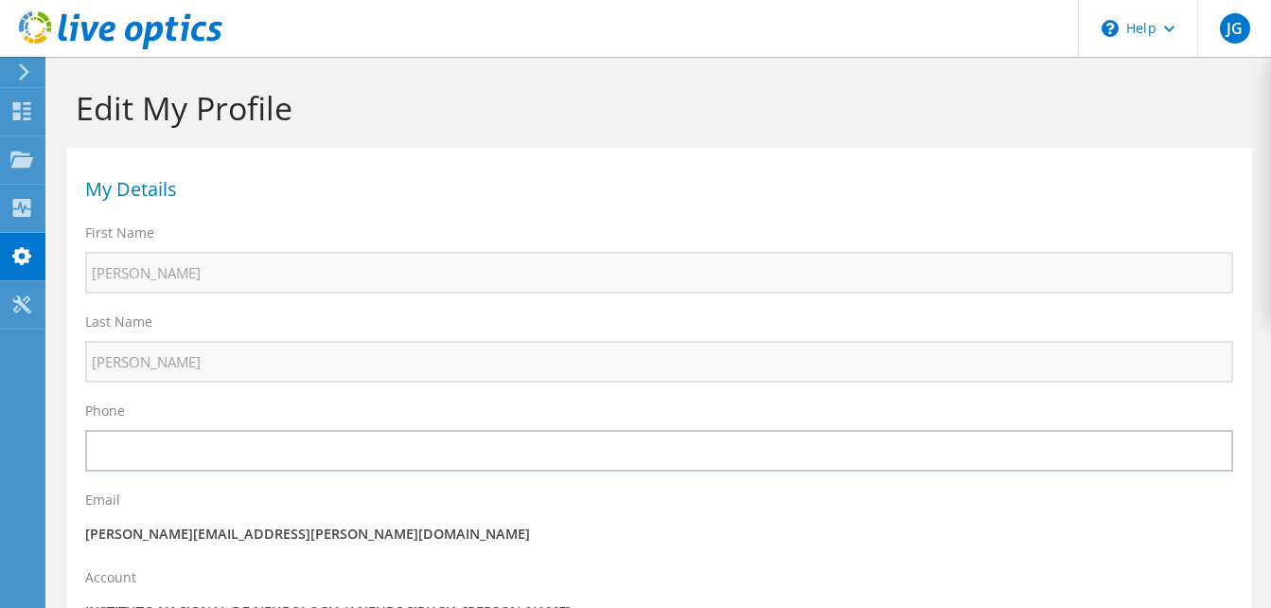
click at [18, 73] on icon at bounding box center [24, 71] width 14 height 17
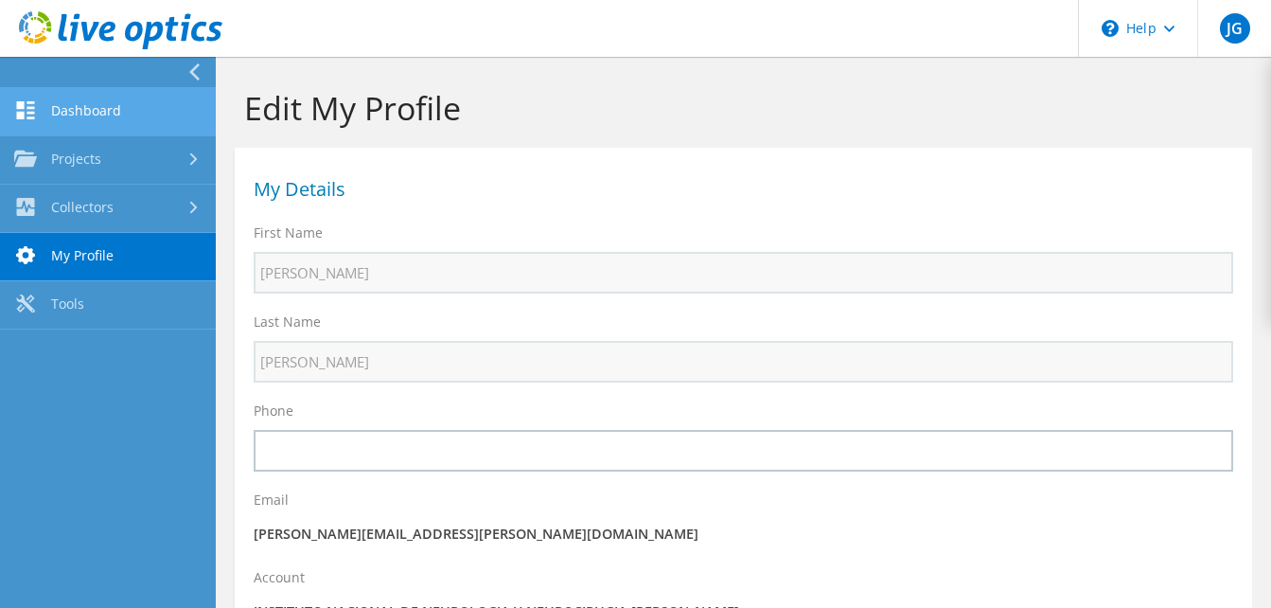
click at [70, 101] on link "Dashboard" at bounding box center [108, 112] width 216 height 48
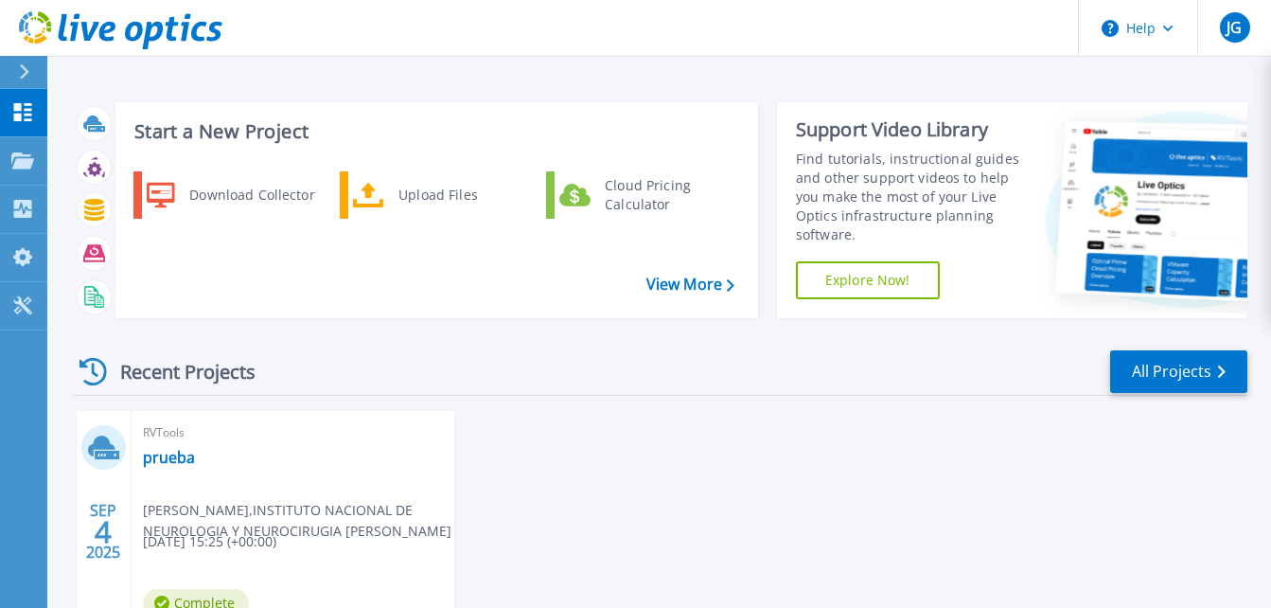
drag, startPoint x: 354, startPoint y: 433, endPoint x: 282, endPoint y: 564, distance: 149.9
drag, startPoint x: 282, startPoint y: 564, endPoint x: 929, endPoint y: 549, distance: 646.6
click at [929, 549] on div "SEP 4 2025 RVTools prueba jose garduno , INSTITUTO NACIONAL DE NEUROLOGIA Y NEU…" at bounding box center [653, 552] width 1190 height 283
click at [100, 545] on div "SEP 4 2025" at bounding box center [103, 531] width 36 height 69
click at [183, 464] on link "prueba" at bounding box center [169, 457] width 52 height 19
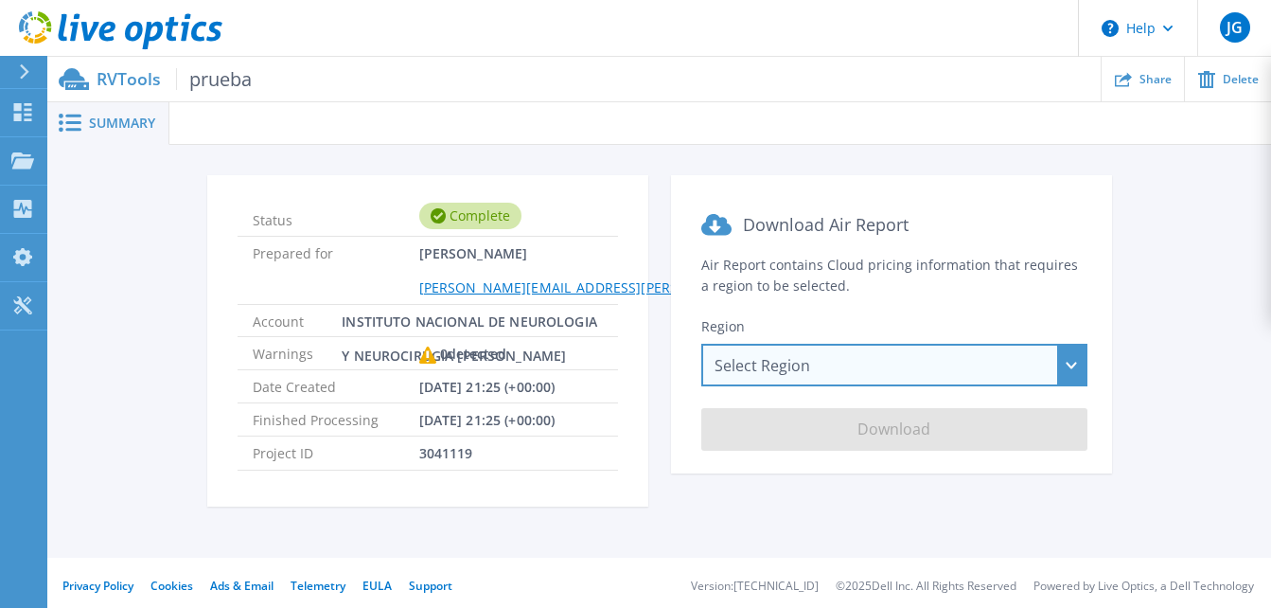
click at [1070, 363] on div "Select Region Asia Pacific (Hong Kong) Asia Pacific (Mumbai) Asia Pacific (Seou…" at bounding box center [894, 365] width 386 height 43
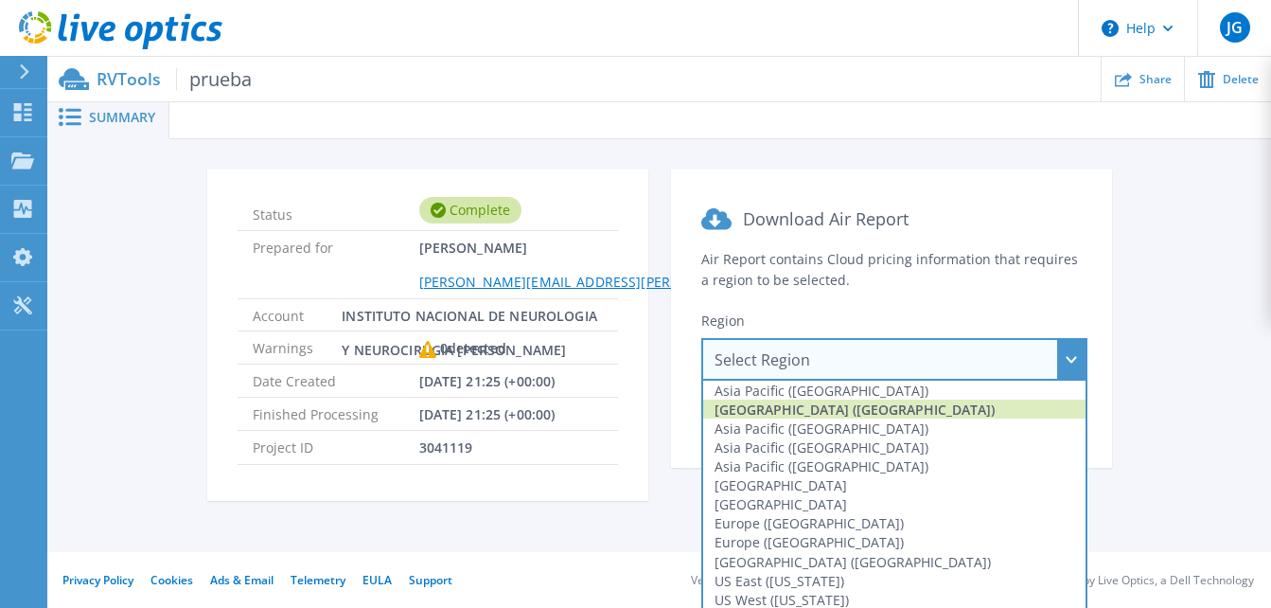
scroll to position [9, 0]
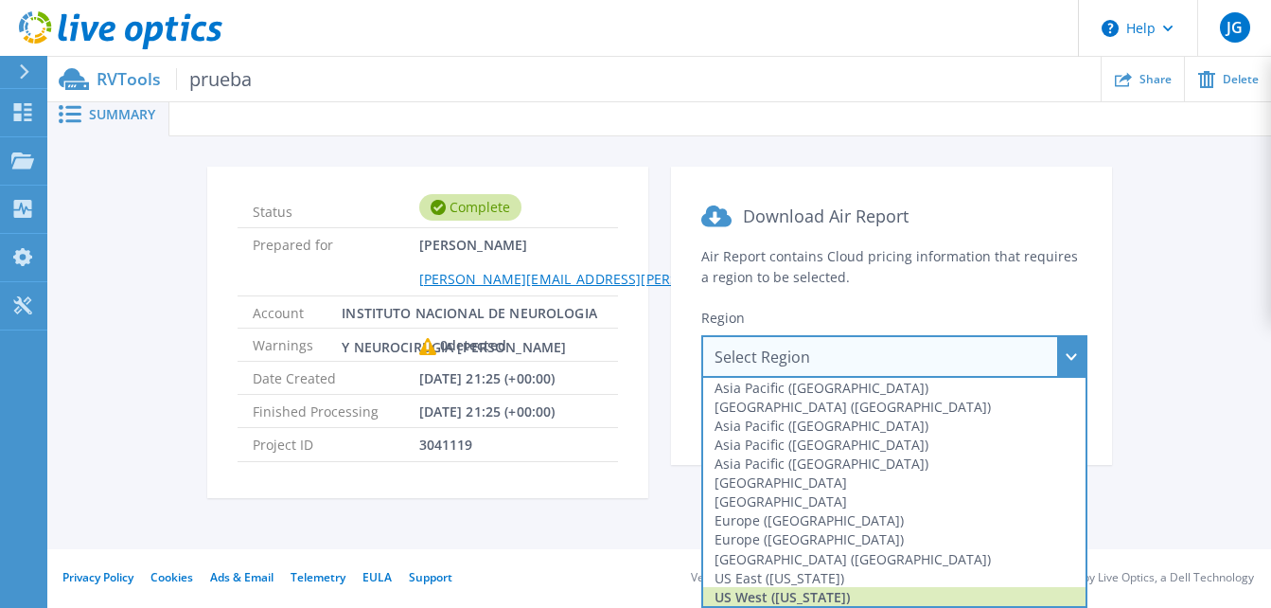
click at [821, 594] on div "US West (California)" at bounding box center [894, 596] width 382 height 19
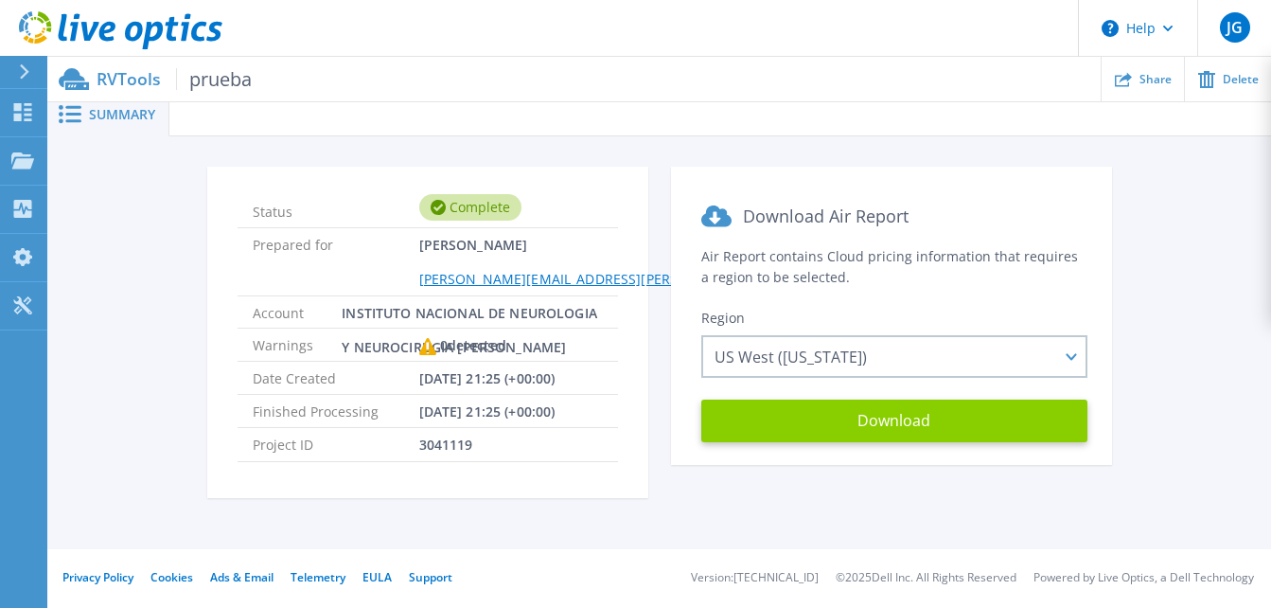
click at [1008, 416] on button "Download" at bounding box center [894, 420] width 386 height 43
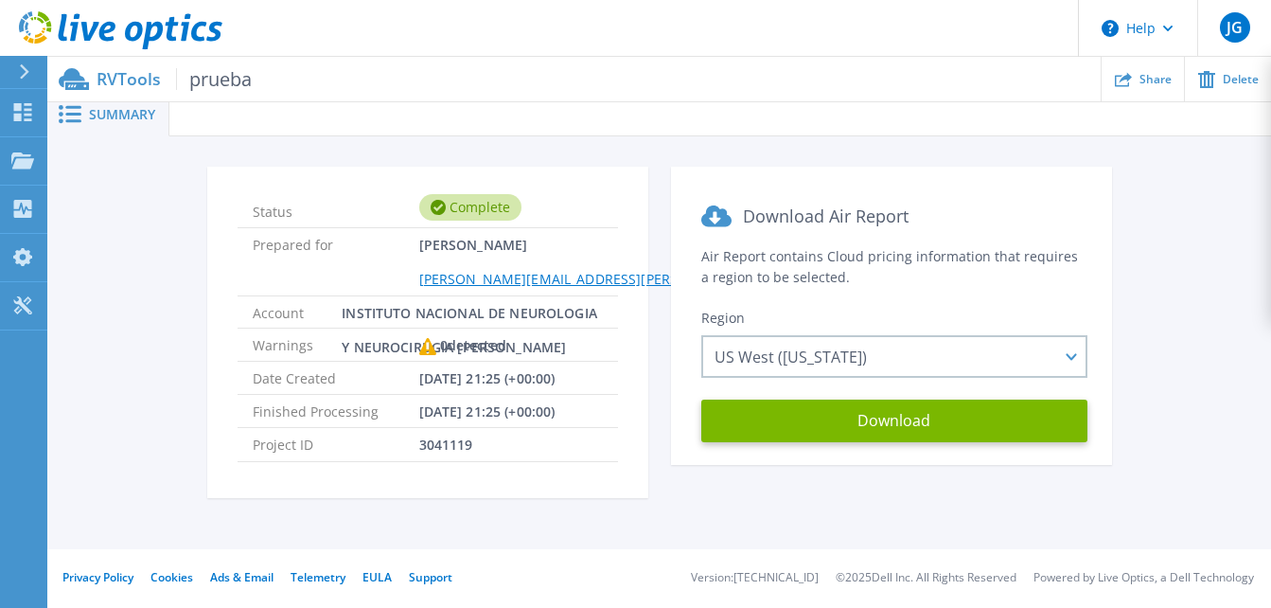
click at [20, 81] on div at bounding box center [32, 72] width 30 height 32
click at [648, 534] on div "Status Complete Prepared for jose garduno daniel.garduno@conecta-net.com.mx Acc…" at bounding box center [659, 342] width 1224 height 413
click at [21, 60] on div at bounding box center [32, 72] width 30 height 32
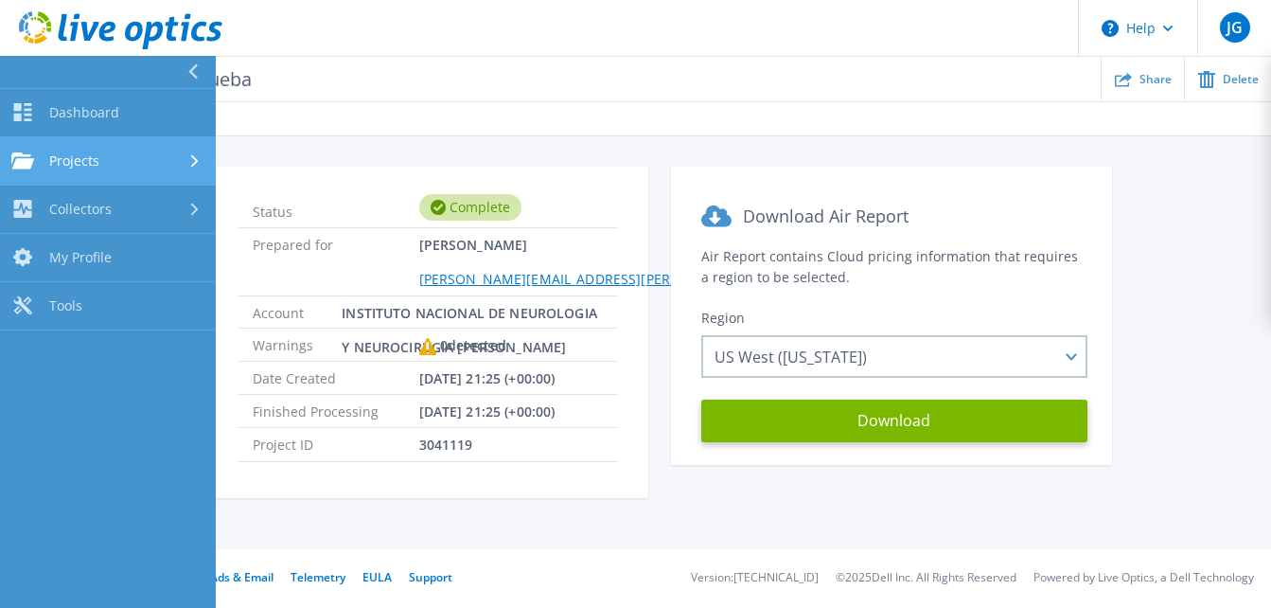
click at [92, 167] on span "Projects" at bounding box center [74, 160] width 50 height 17
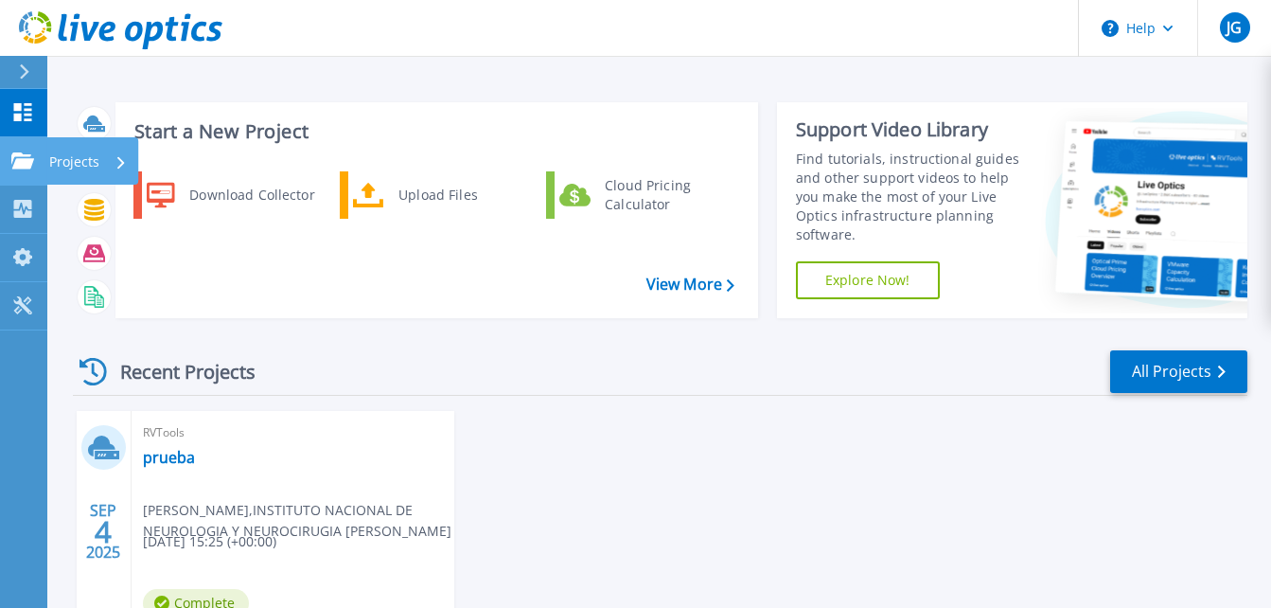
click at [23, 167] on icon at bounding box center [22, 160] width 23 height 16
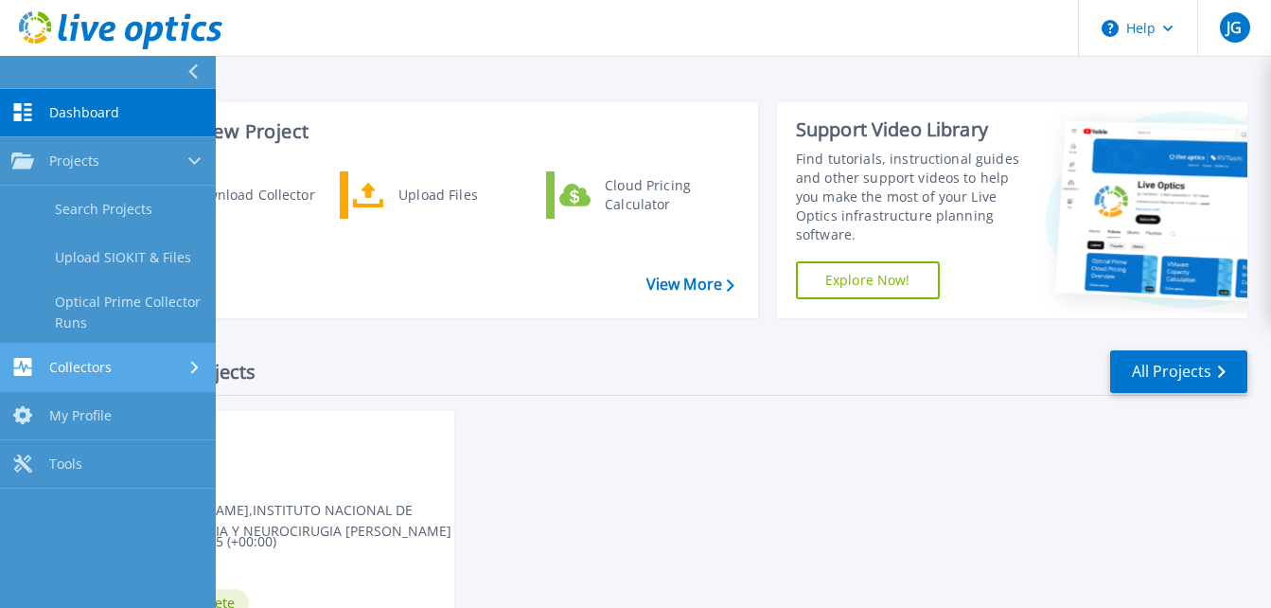
click at [38, 367] on div "Collectors" at bounding box center [61, 367] width 100 height 18
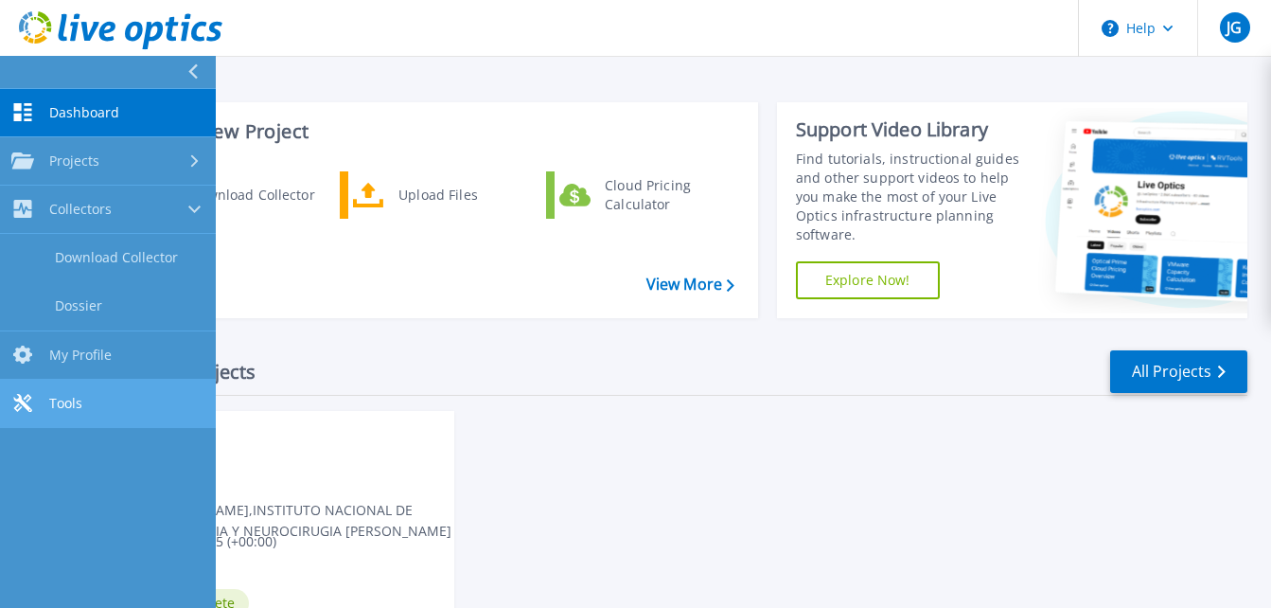
click at [108, 412] on link "Tools Tools" at bounding box center [108, 404] width 216 height 48
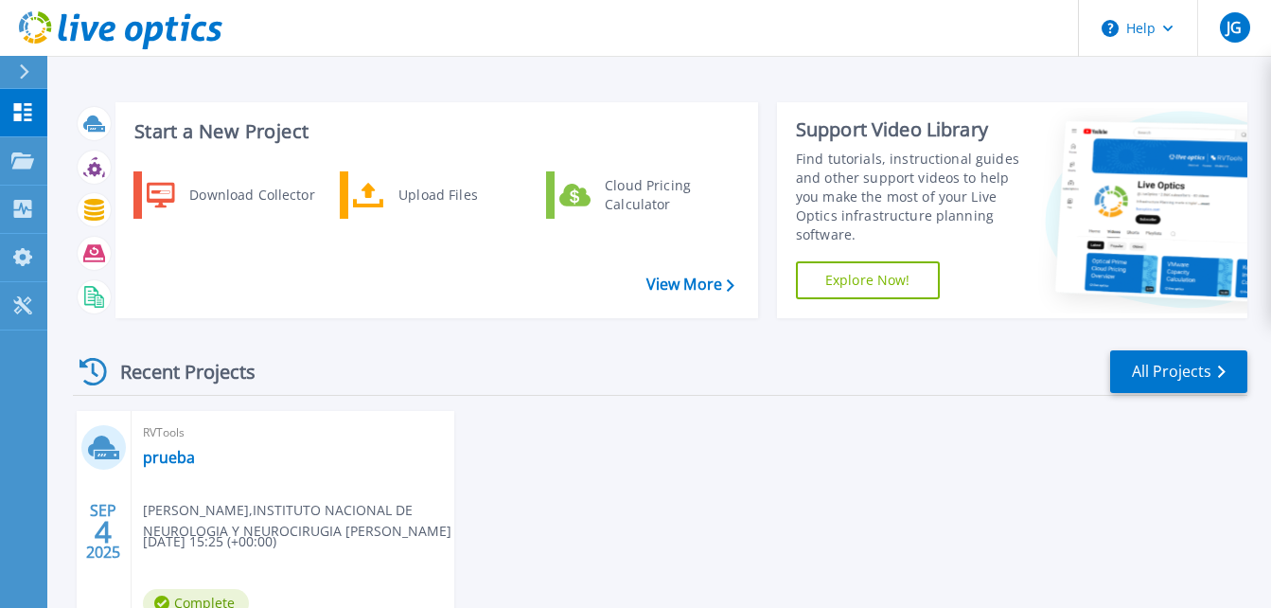
click at [894, 276] on link "Explore Now!" at bounding box center [868, 280] width 144 height 38
click at [17, 110] on icon at bounding box center [23, 112] width 18 height 18
click at [657, 203] on div "Cloud Pricing Calculator" at bounding box center [665, 195] width 140 height 38
click at [1133, 363] on link "All Projects" at bounding box center [1178, 371] width 137 height 43
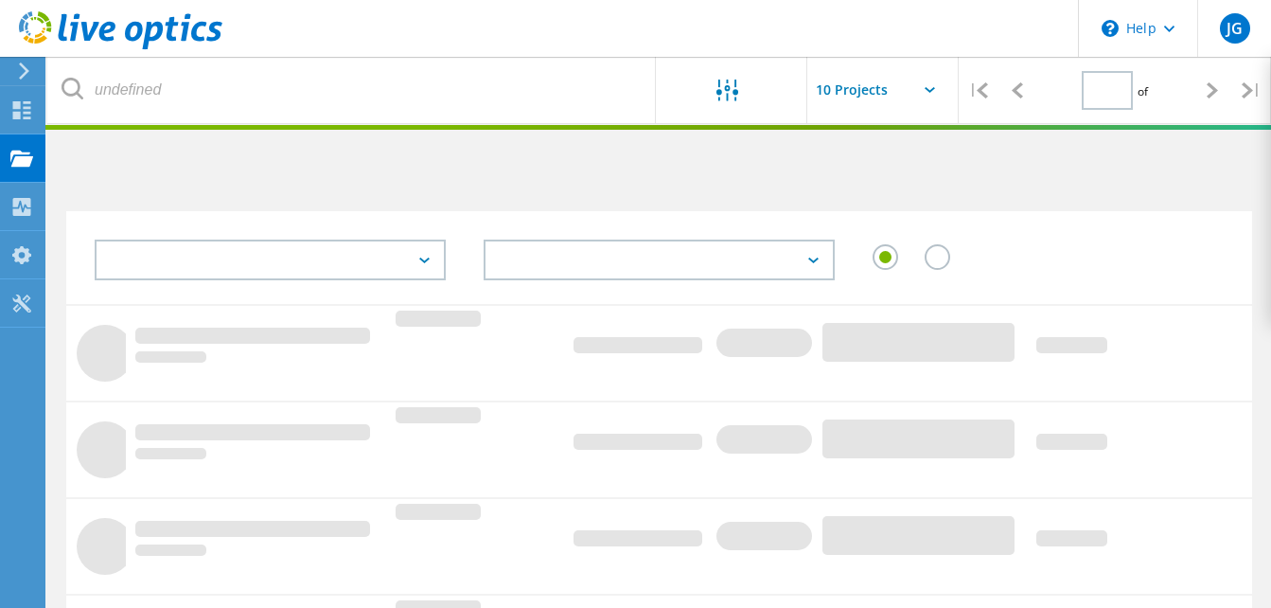
type input "1"
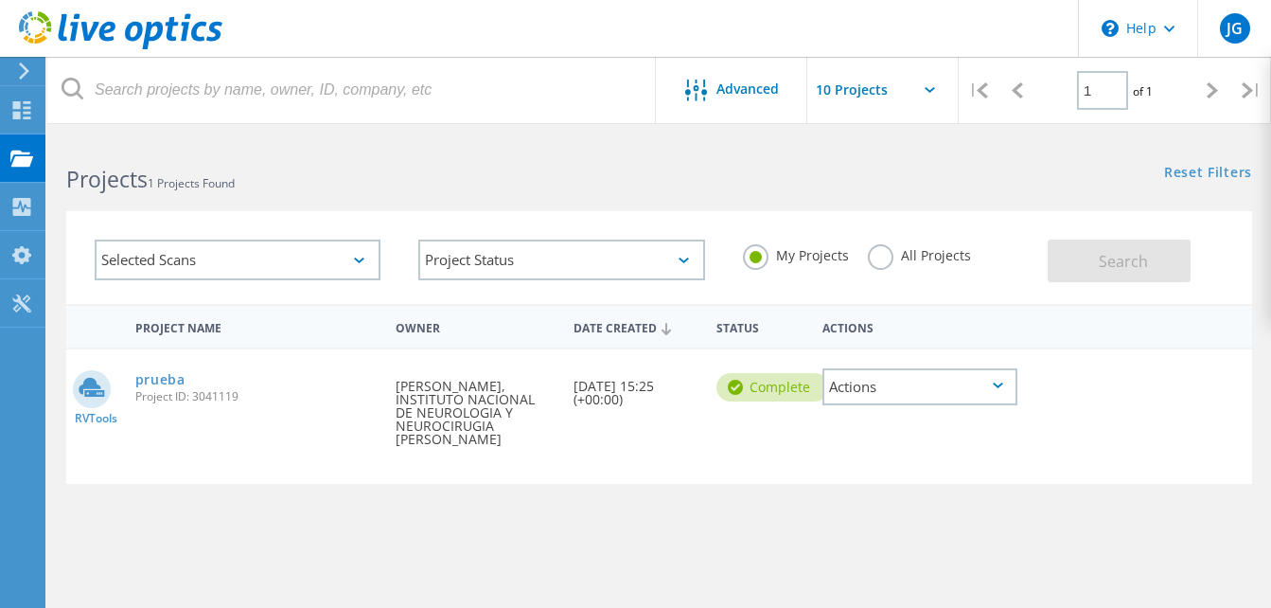
click at [358, 262] on icon at bounding box center [359, 260] width 10 height 6
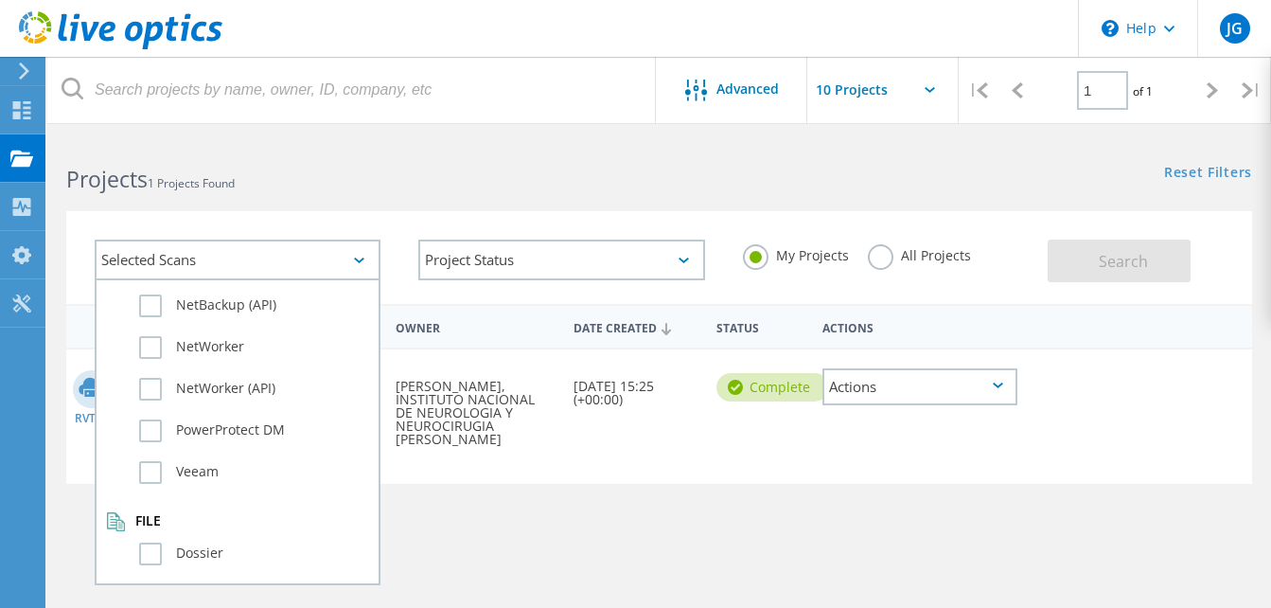
scroll to position [1331, 0]
click at [740, 532] on div "Project Name Owner Date Created Status Actions RVTools prueba Project ID: 30411…" at bounding box center [659, 550] width 1186 height 492
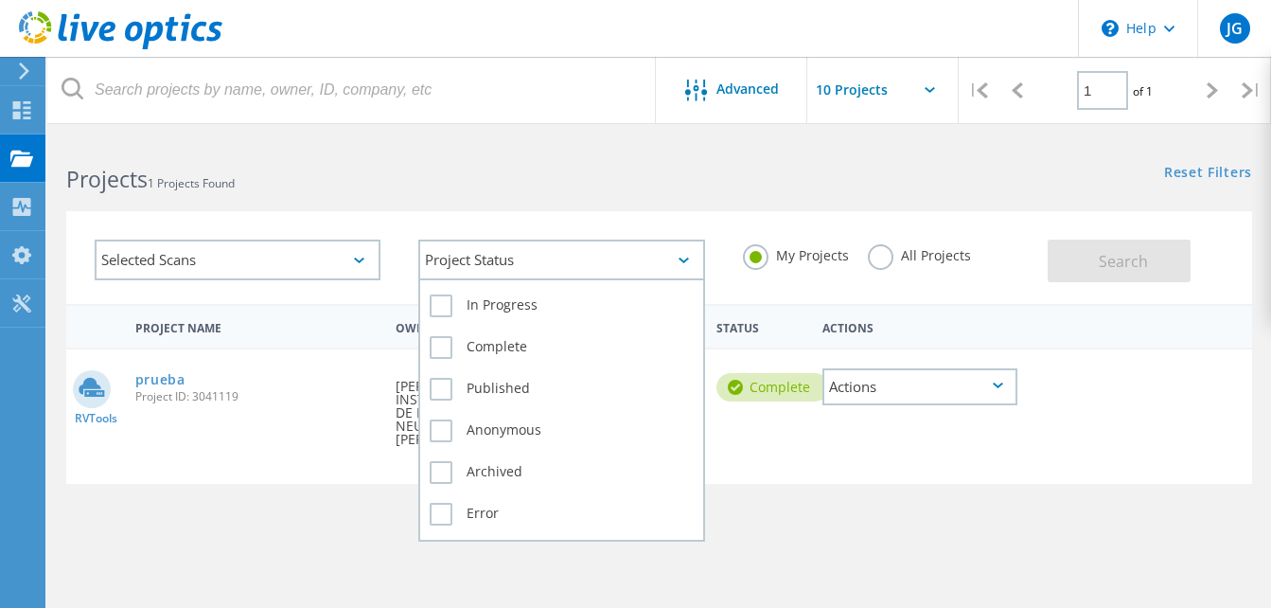
click at [681, 257] on icon at bounding box center [684, 260] width 10 height 6
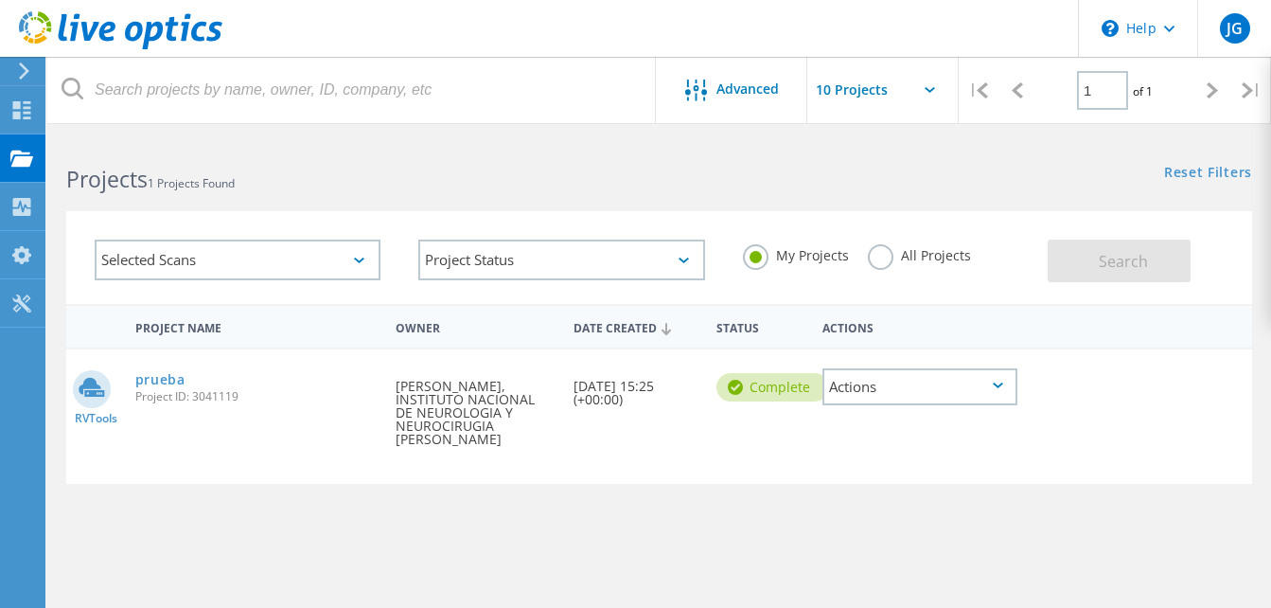
click at [1016, 539] on div "Project Name Owner Date Created Status Actions RVTools prueba Project ID: 30411…" at bounding box center [659, 550] width 1186 height 492
click at [991, 385] on div "Actions" at bounding box center [919, 386] width 195 height 37
click at [829, 523] on div "Project Name Owner Date Created Status Actions RVTools prueba Project ID: 30411…" at bounding box center [659, 550] width 1186 height 492
click at [363, 263] on div "Selected Scans" at bounding box center [238, 259] width 286 height 41
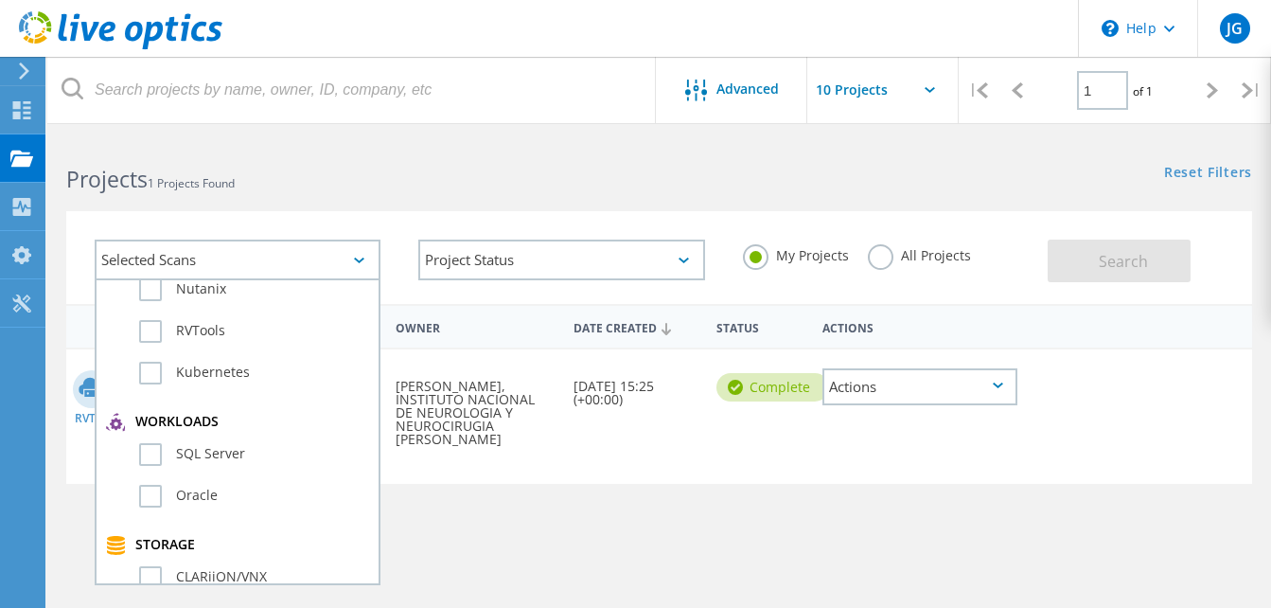
scroll to position [189, 0]
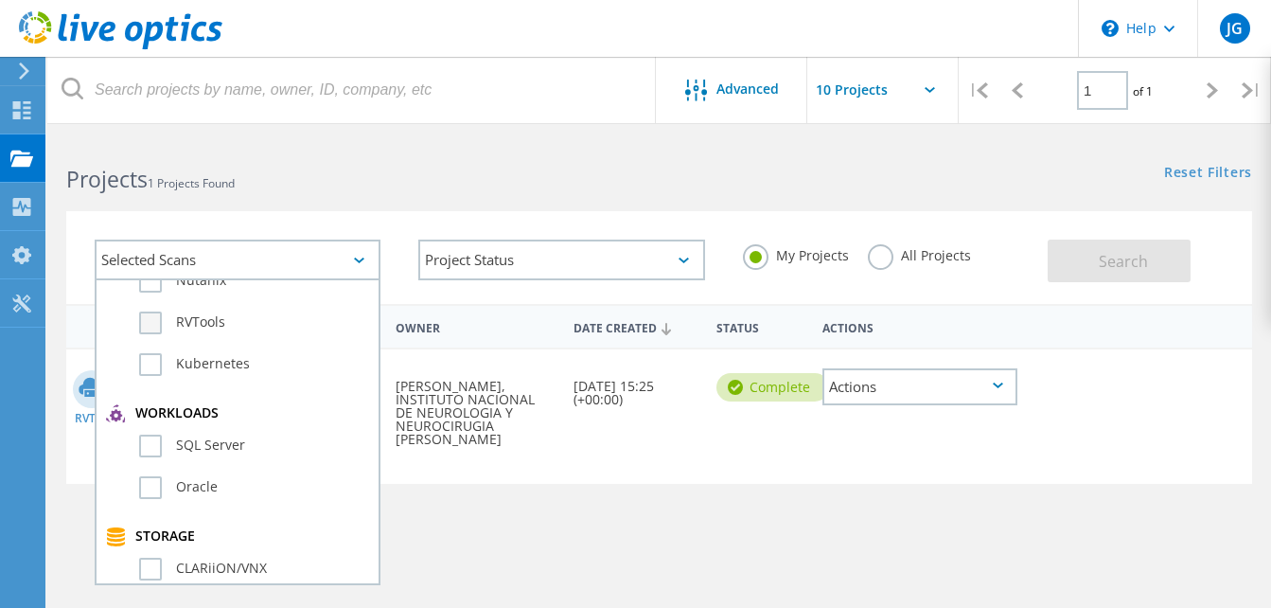
click at [186, 323] on label "RVTools" at bounding box center [254, 322] width 230 height 23
click at [0, 0] on input "RVTools" at bounding box center [0, 0] width 0 height 0
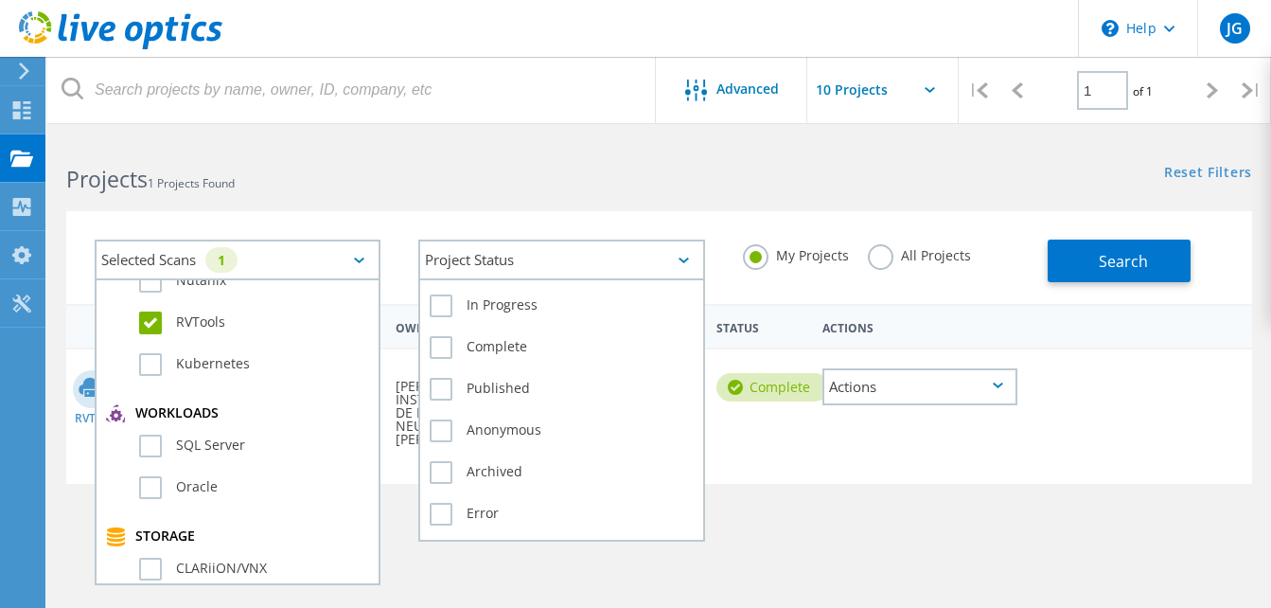
click at [675, 264] on div "Project Status" at bounding box center [561, 259] width 286 height 41
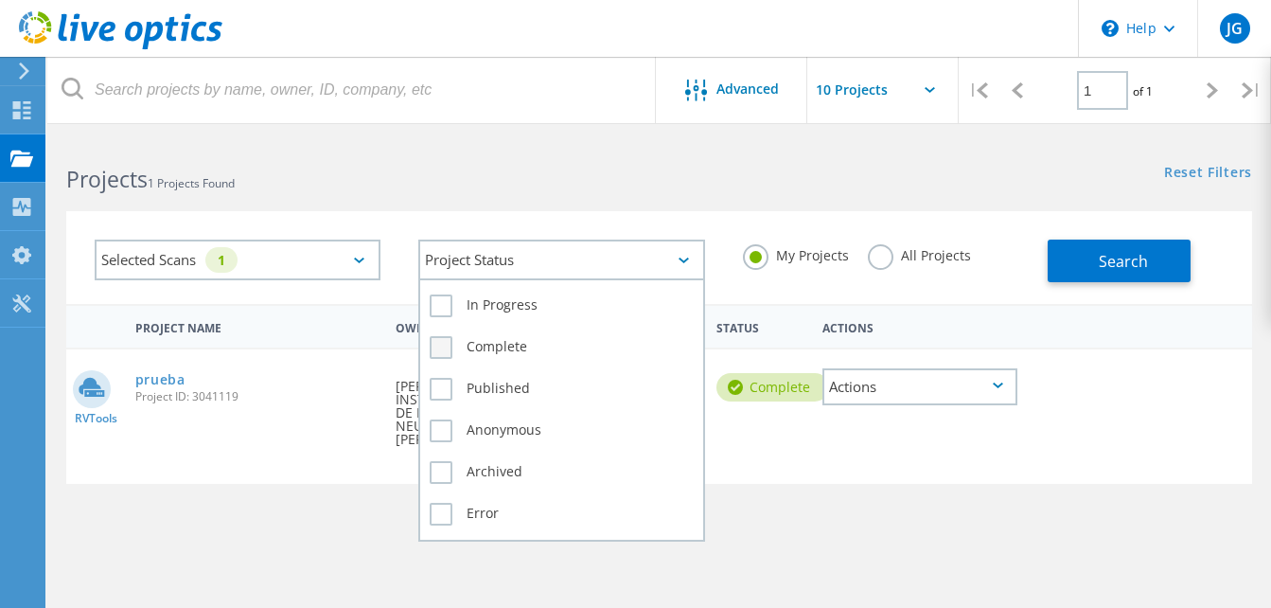
click at [614, 345] on label "Complete" at bounding box center [561, 347] width 263 height 23
click at [0, 0] on input "Complete" at bounding box center [0, 0] width 0 height 0
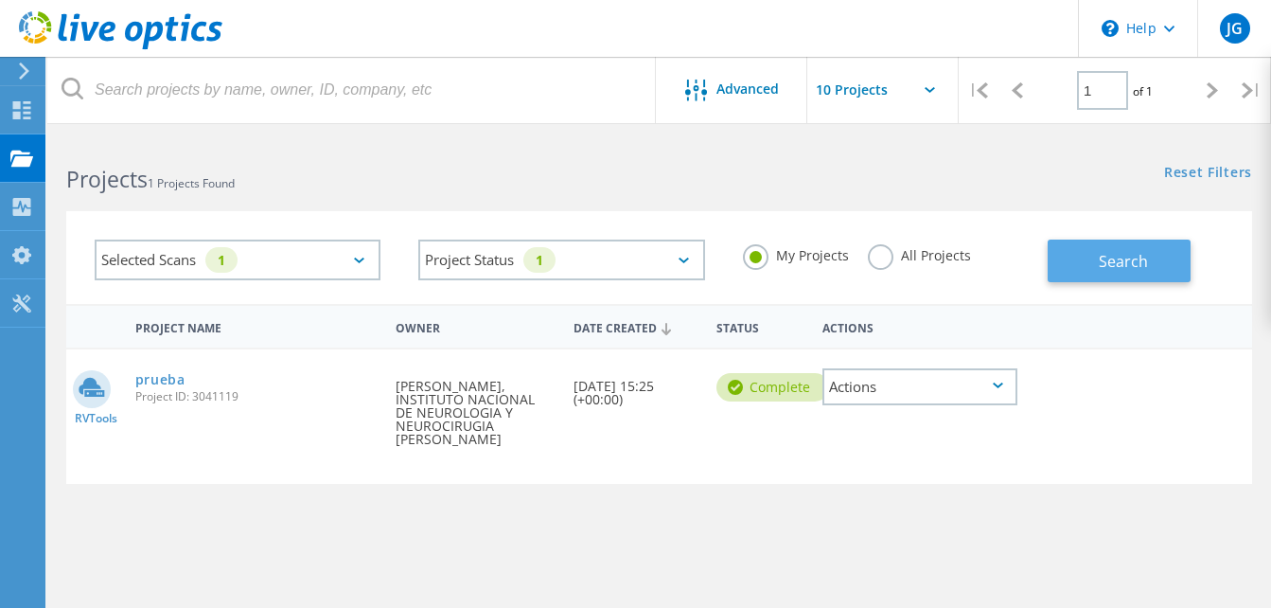
click at [1094, 274] on button "Search" at bounding box center [1119, 260] width 143 height 43
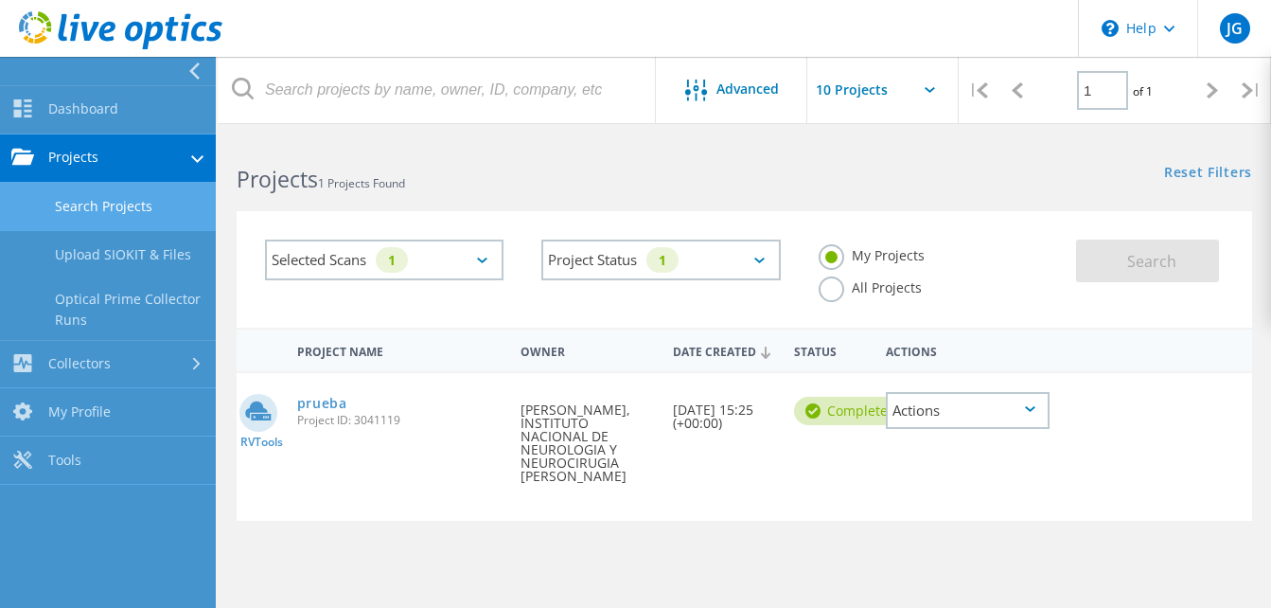
click at [189, 159] on link "Projects" at bounding box center [108, 158] width 216 height 48
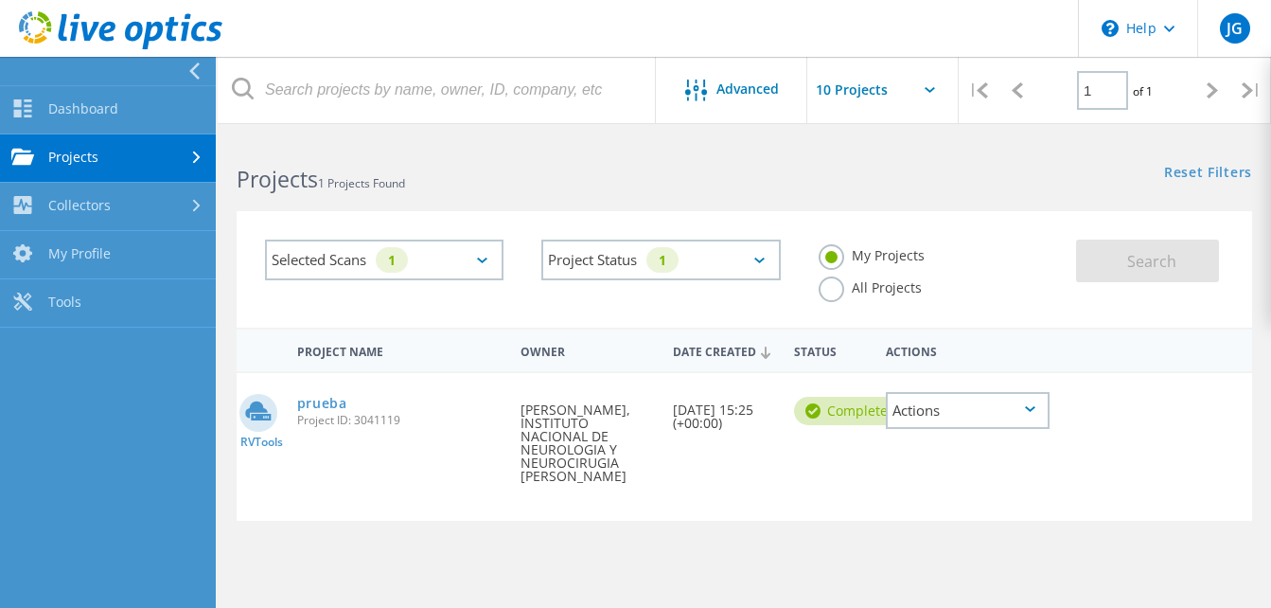
click at [162, 153] on link "Projects" at bounding box center [108, 158] width 216 height 48
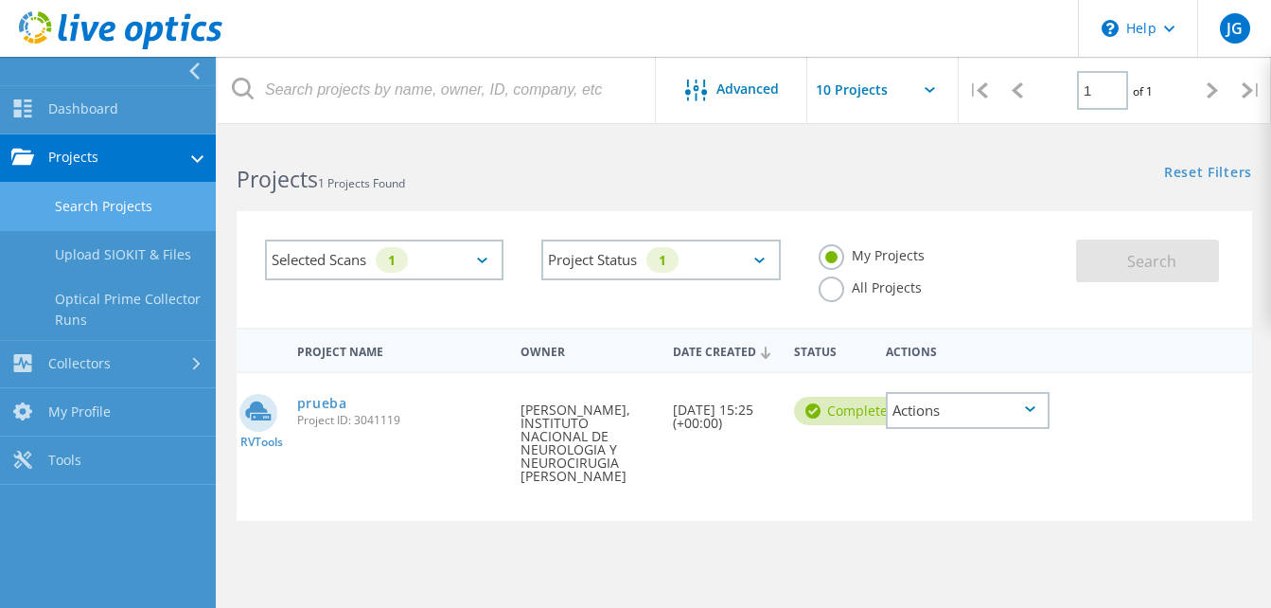
click at [132, 210] on link "Search Projects" at bounding box center [108, 207] width 216 height 48
click at [1032, 412] on icon at bounding box center [1030, 409] width 10 height 6
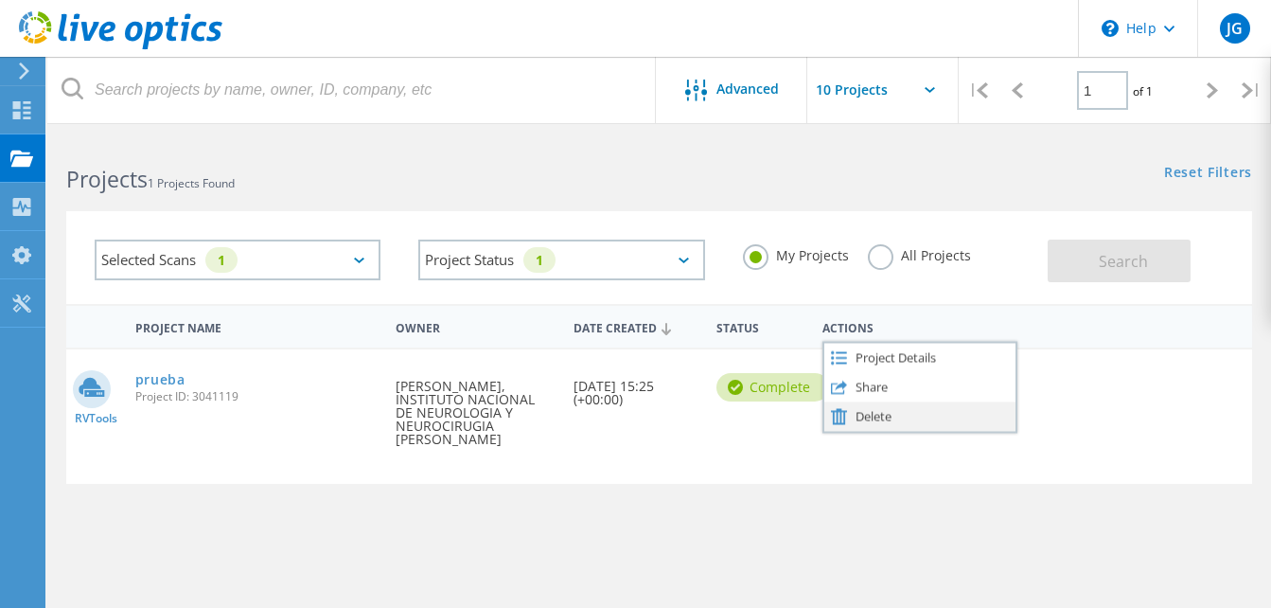
click at [931, 426] on div "Delete" at bounding box center [919, 415] width 191 height 29
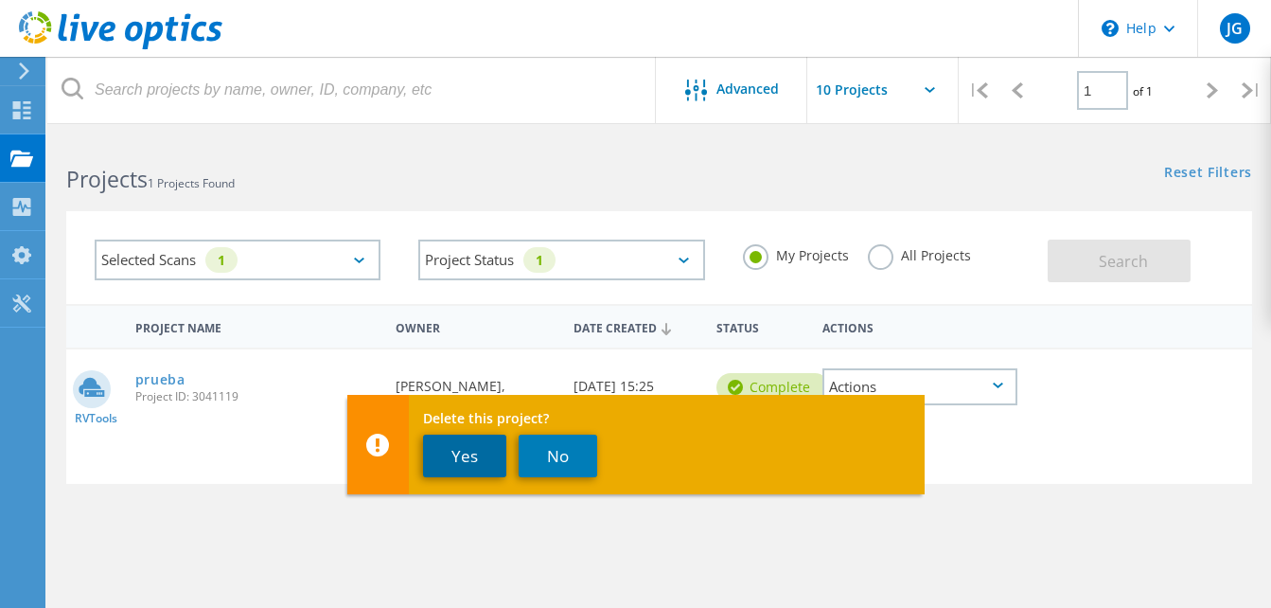
click at [495, 457] on button "Yes" at bounding box center [464, 455] width 83 height 43
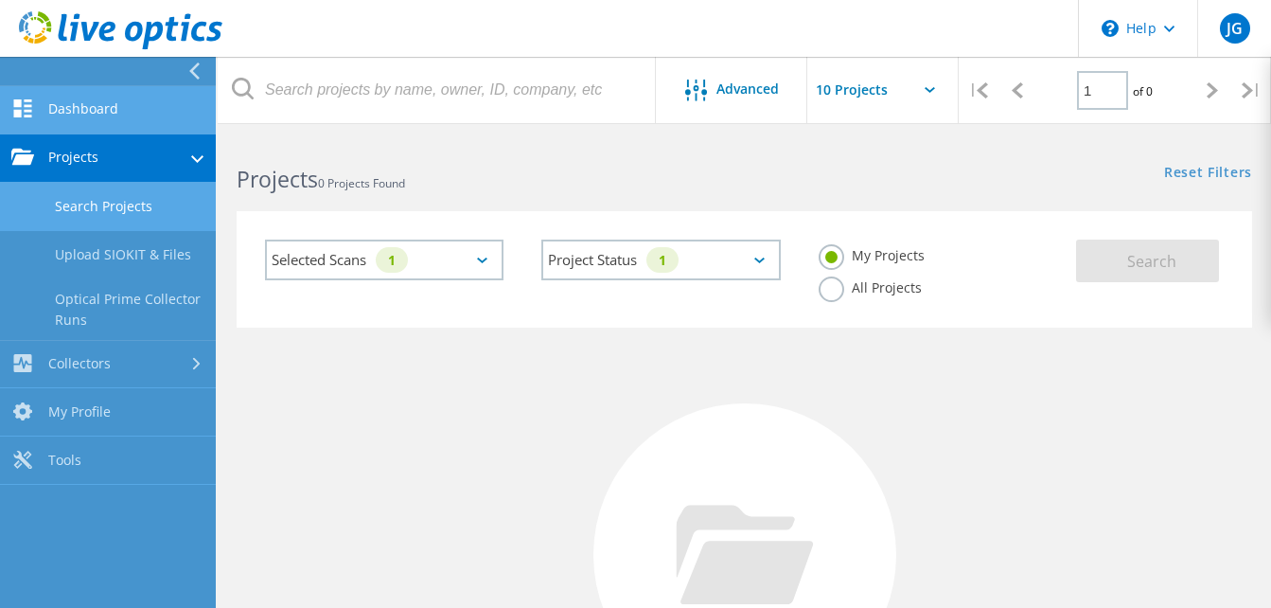
click at [110, 114] on link "Dashboard" at bounding box center [108, 110] width 216 height 48
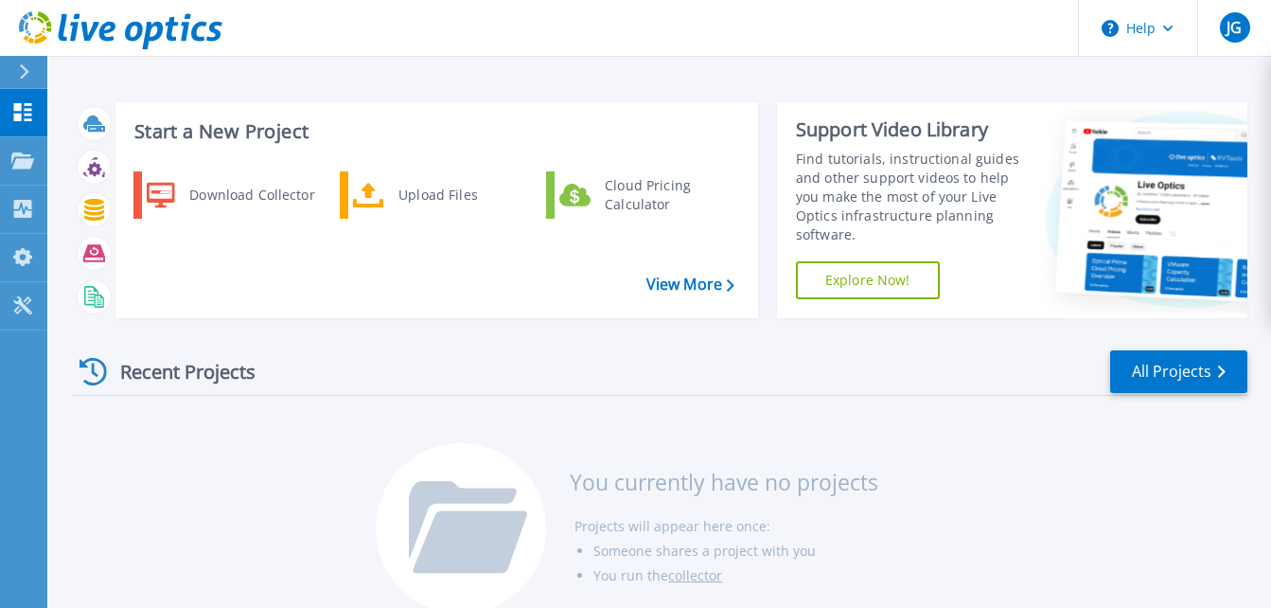
click at [146, 375] on div "Recent Projects" at bounding box center [177, 371] width 208 height 46
click at [1187, 387] on link "All Projects" at bounding box center [1178, 371] width 137 height 43
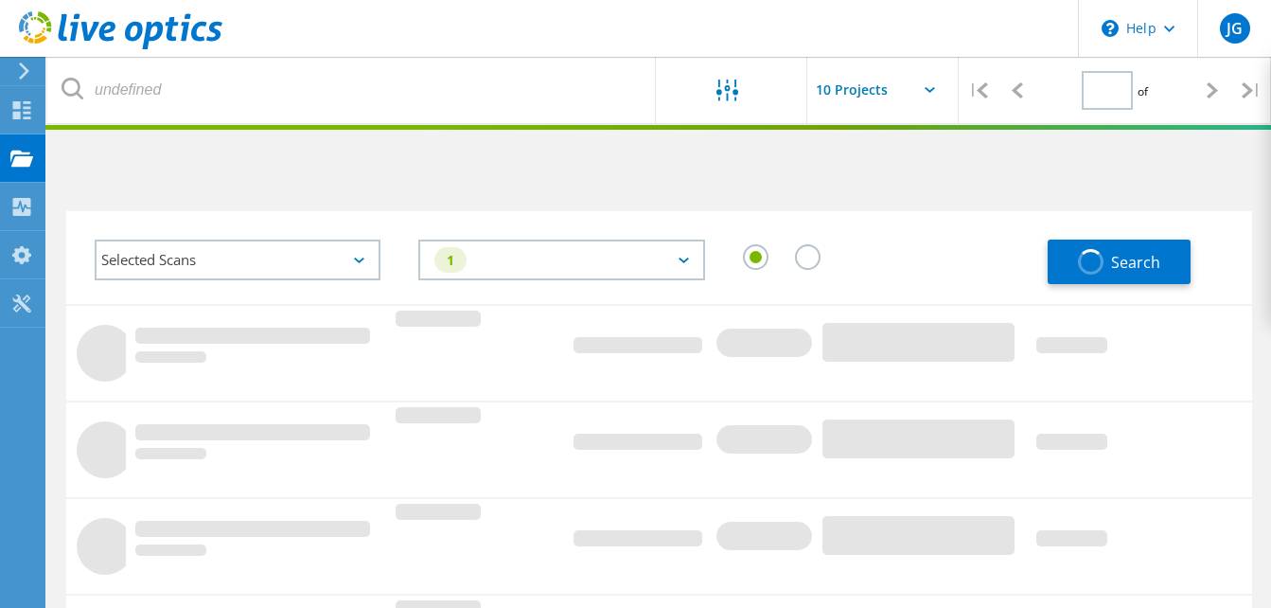
type input "1"
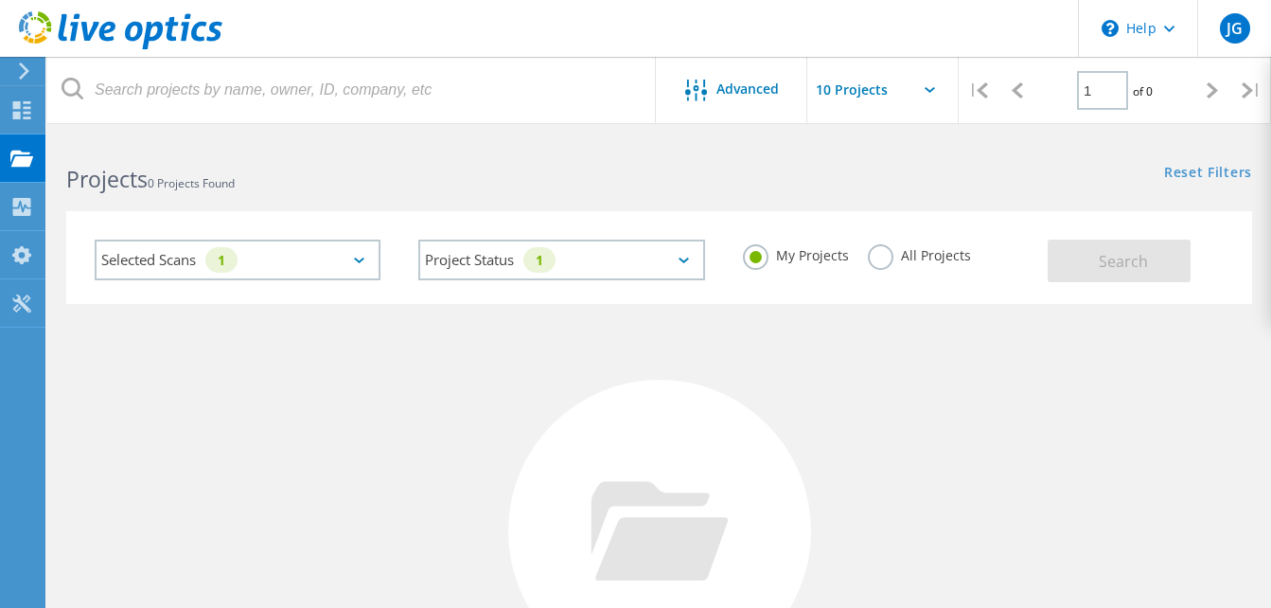
click at [341, 252] on div "Selected Scans 1" at bounding box center [238, 259] width 286 height 41
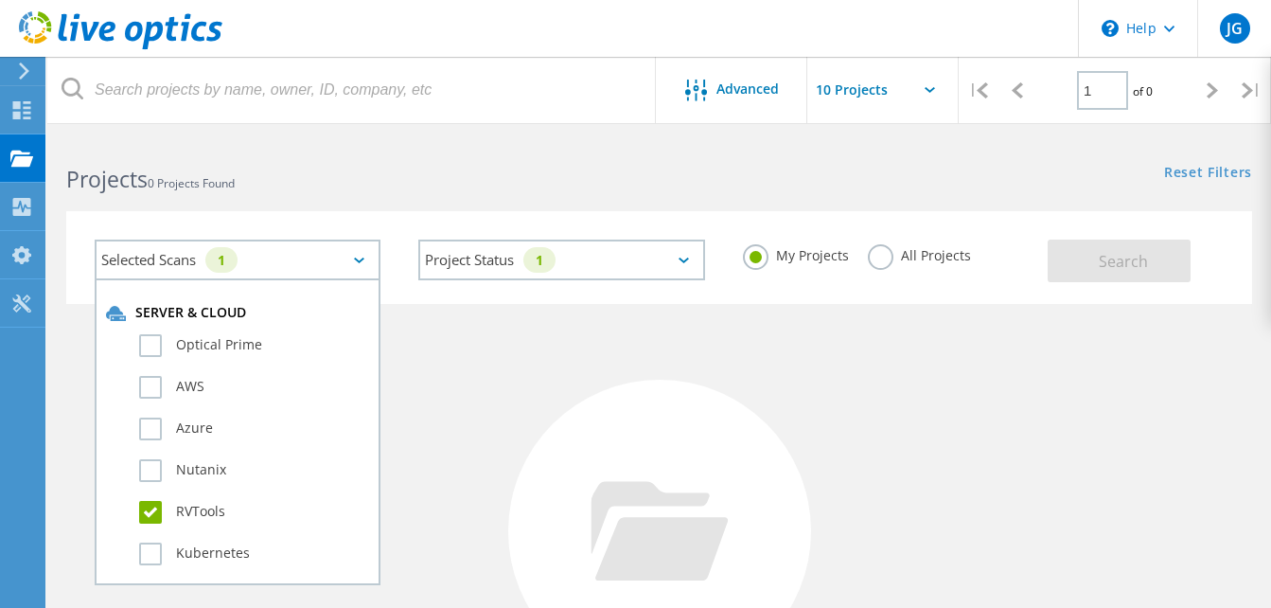
click at [241, 171] on h2 "Projects 0 Projects Found" at bounding box center [353, 179] width 574 height 31
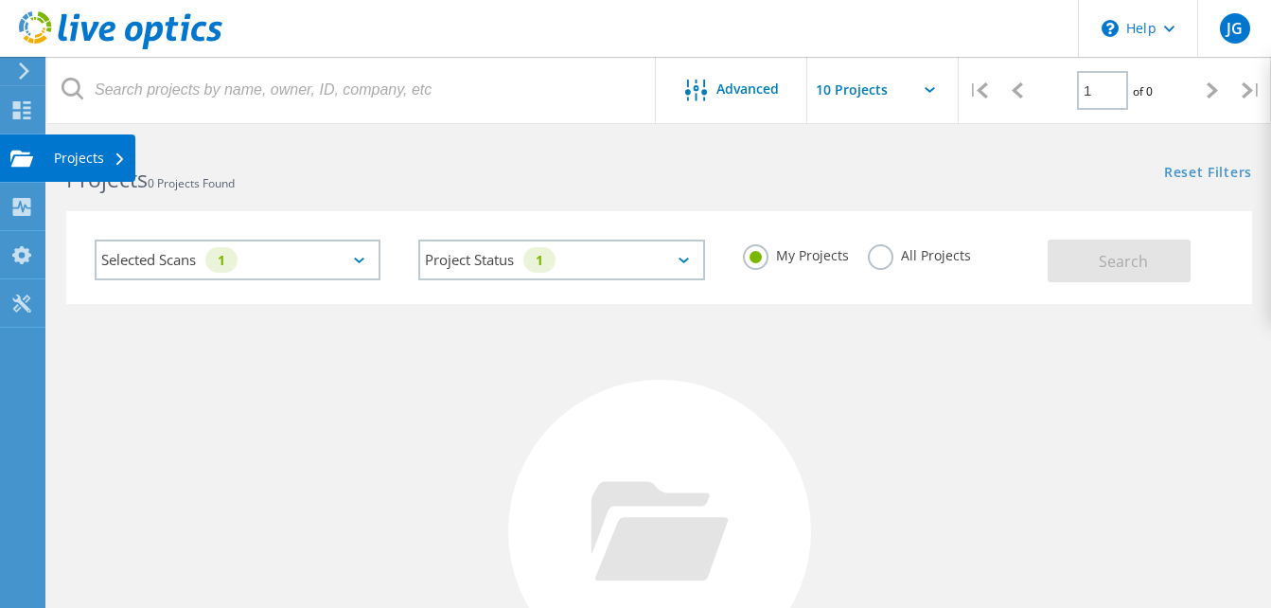
click at [22, 167] on icon at bounding box center [21, 159] width 23 height 18
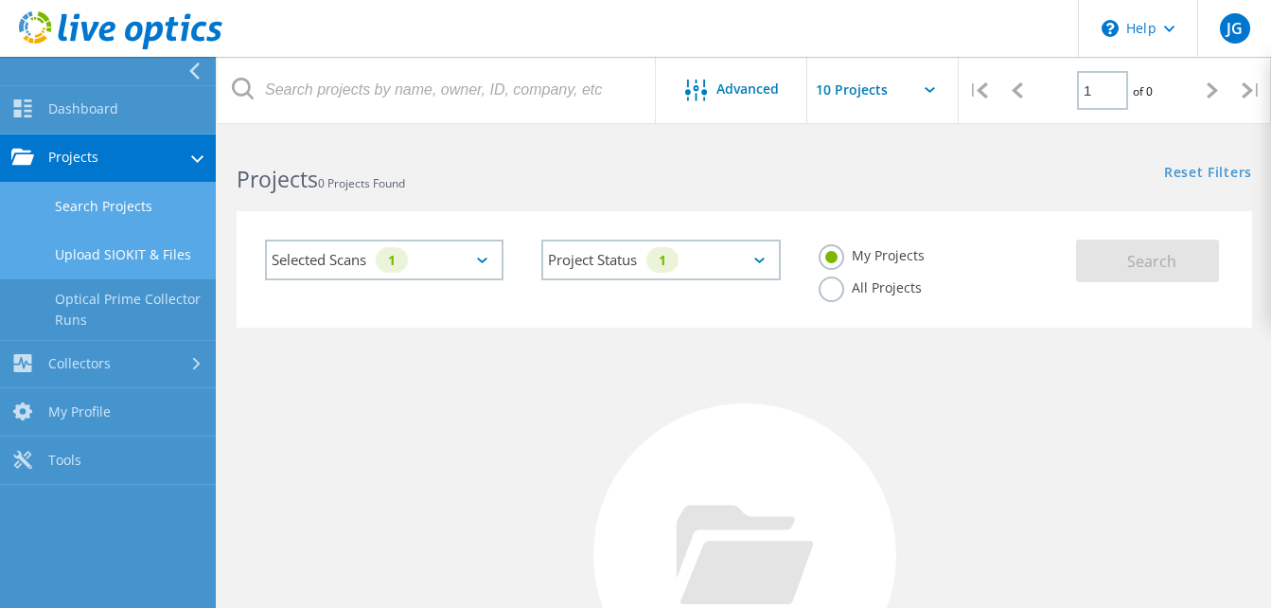
click at [115, 255] on link "Upload SIOKIT & Files" at bounding box center [108, 255] width 216 height 48
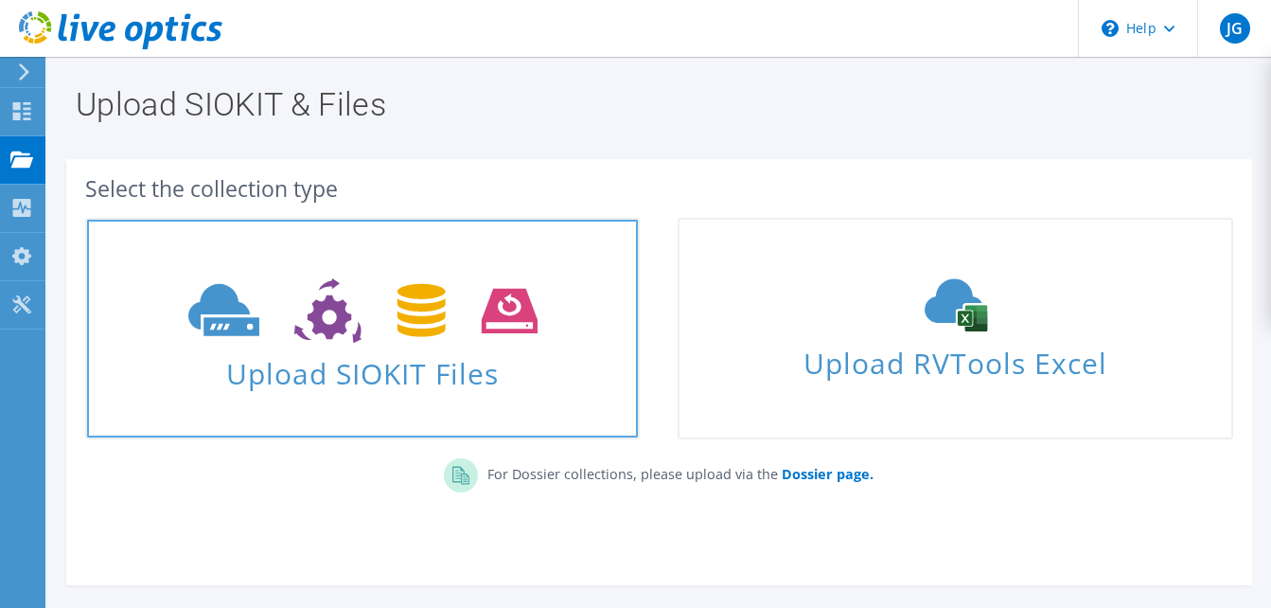
click at [497, 362] on span "Upload SIOKIT Files" at bounding box center [362, 367] width 551 height 41
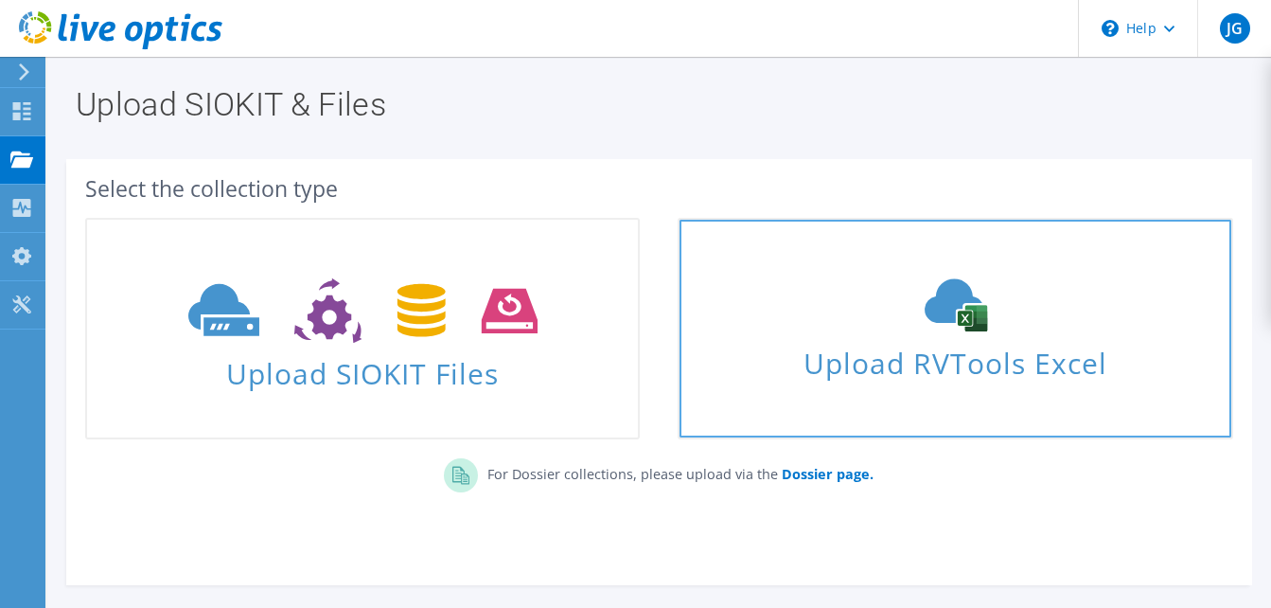
click at [1066, 335] on div "Upload RVTools Excel" at bounding box center [955, 328] width 551 height 100
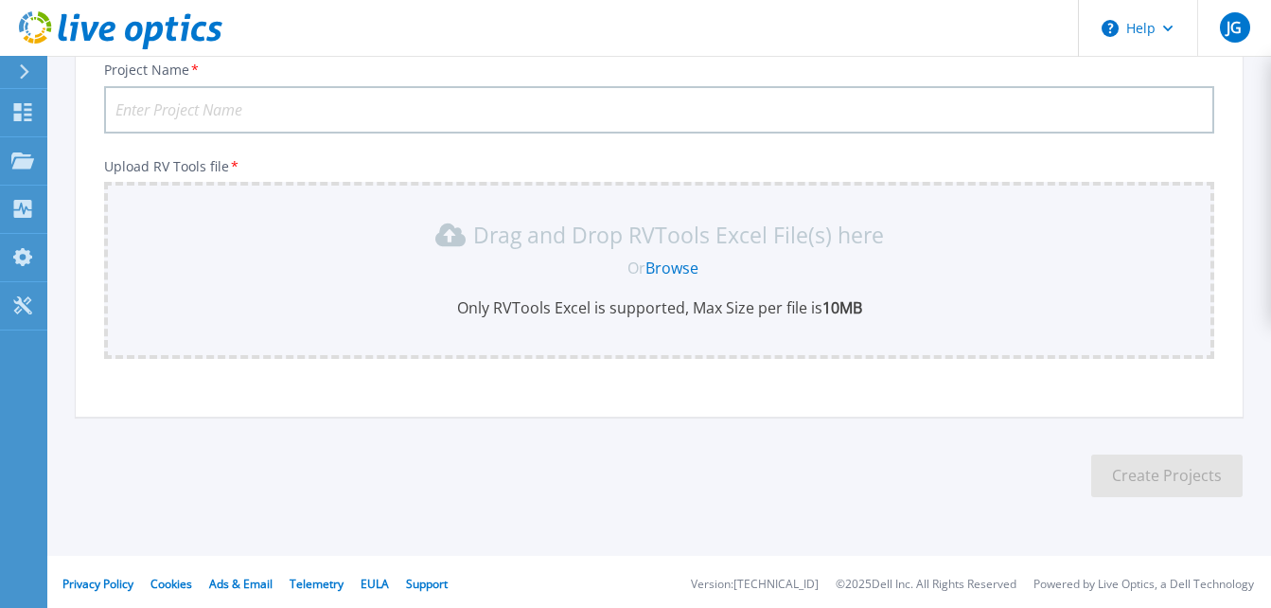
scroll to position [230, 0]
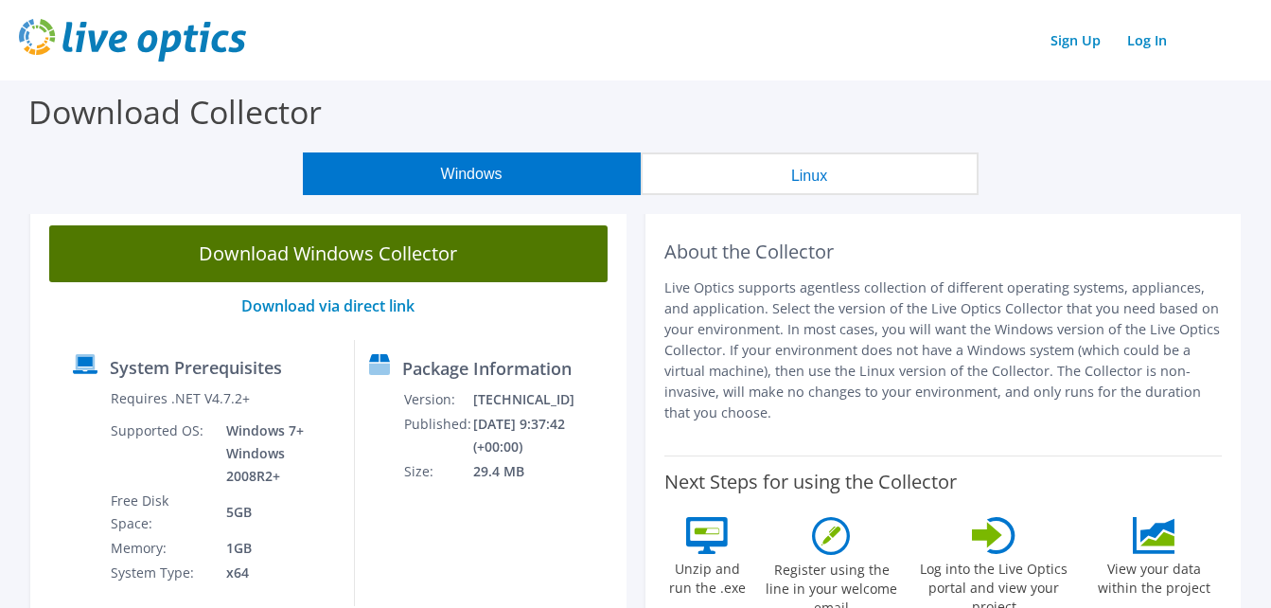
click at [443, 251] on link "Download Windows Collector" at bounding box center [328, 253] width 558 height 57
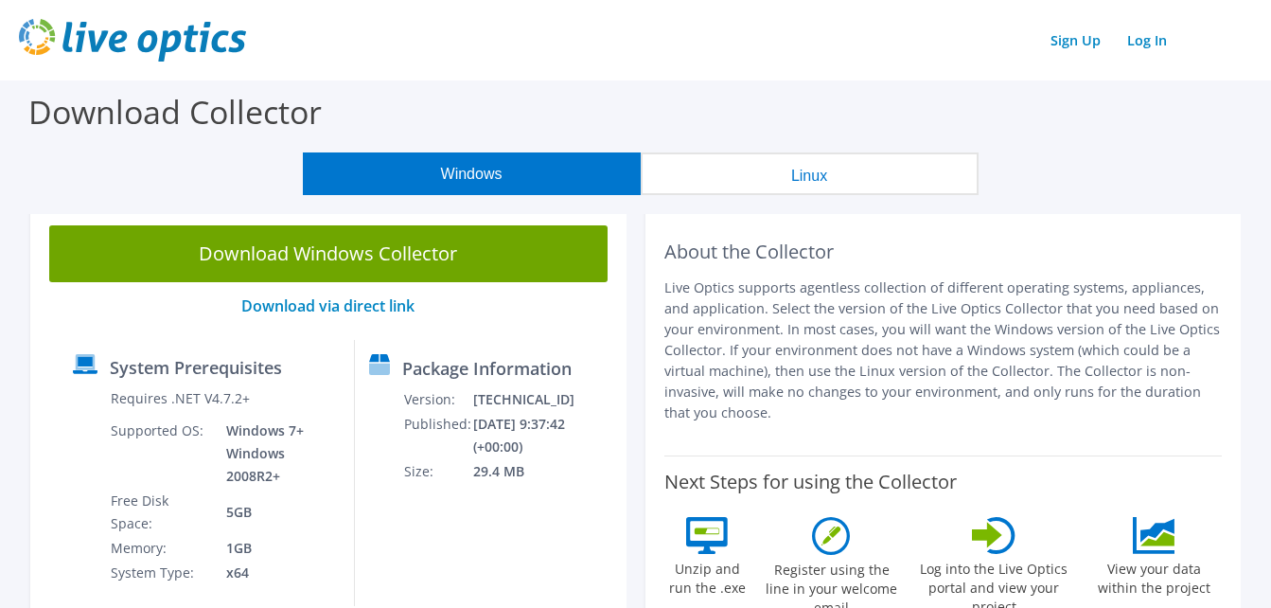
click at [829, 185] on button "Linux" at bounding box center [810, 173] width 338 height 43
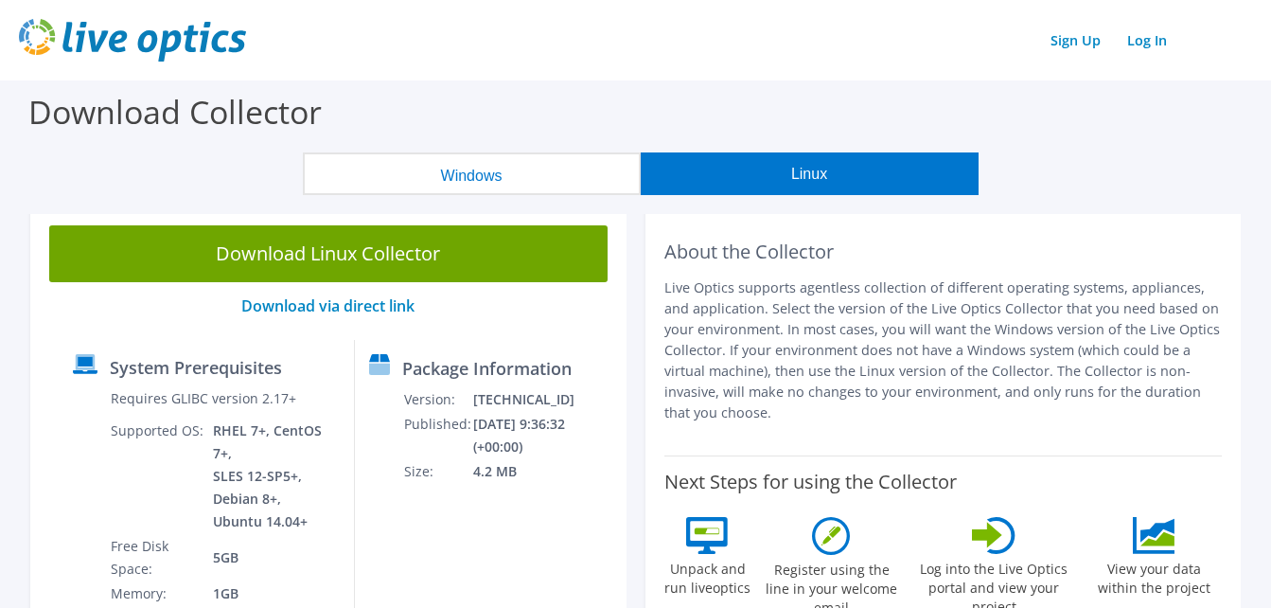
click at [499, 180] on button "Windows" at bounding box center [472, 173] width 338 height 43
